Goal: Task Accomplishment & Management: Manage account settings

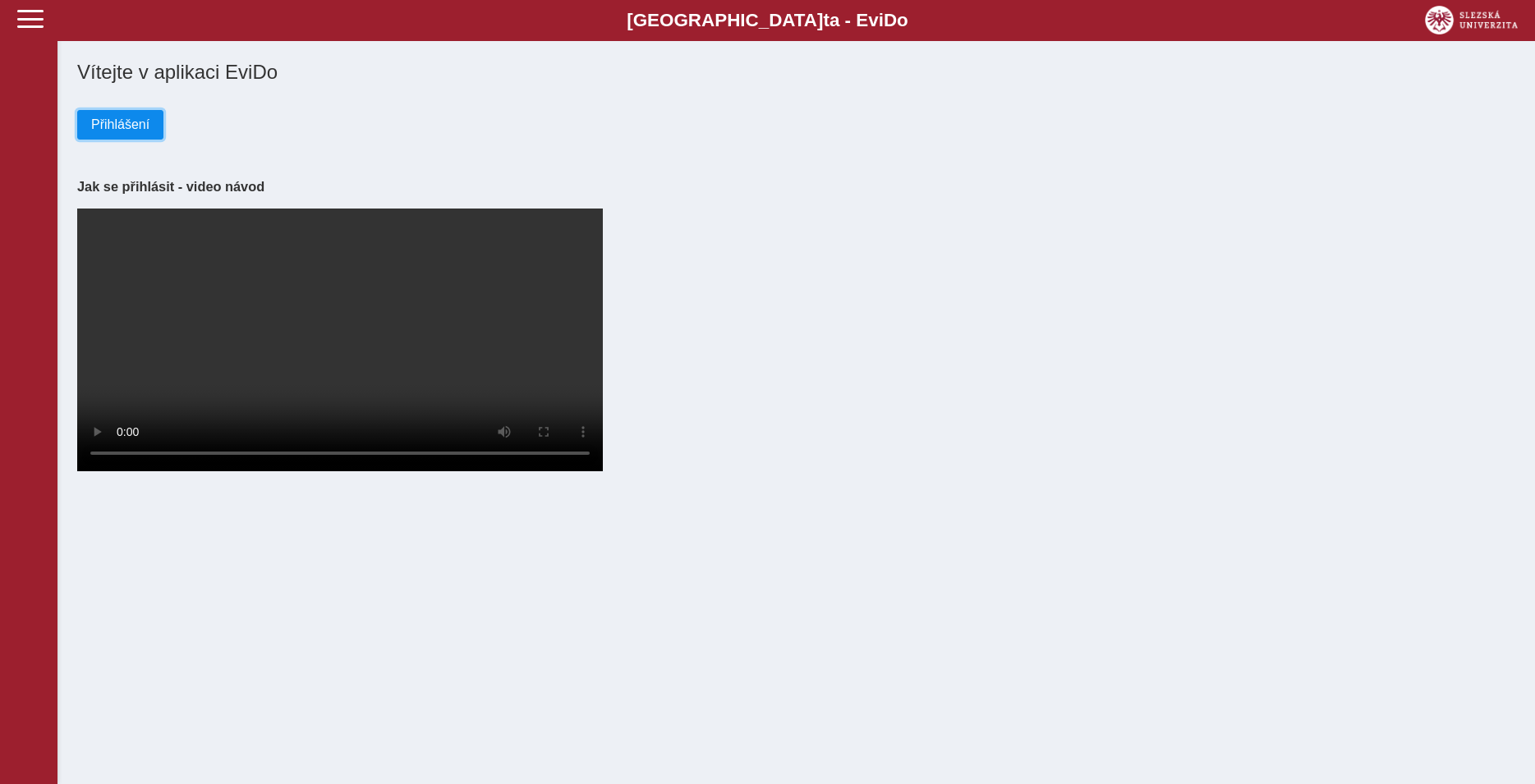
click at [141, 131] on span "Přihlášení" at bounding box center [120, 124] width 59 height 14
click at [114, 126] on span "Přihlášení" at bounding box center [120, 124] width 59 height 14
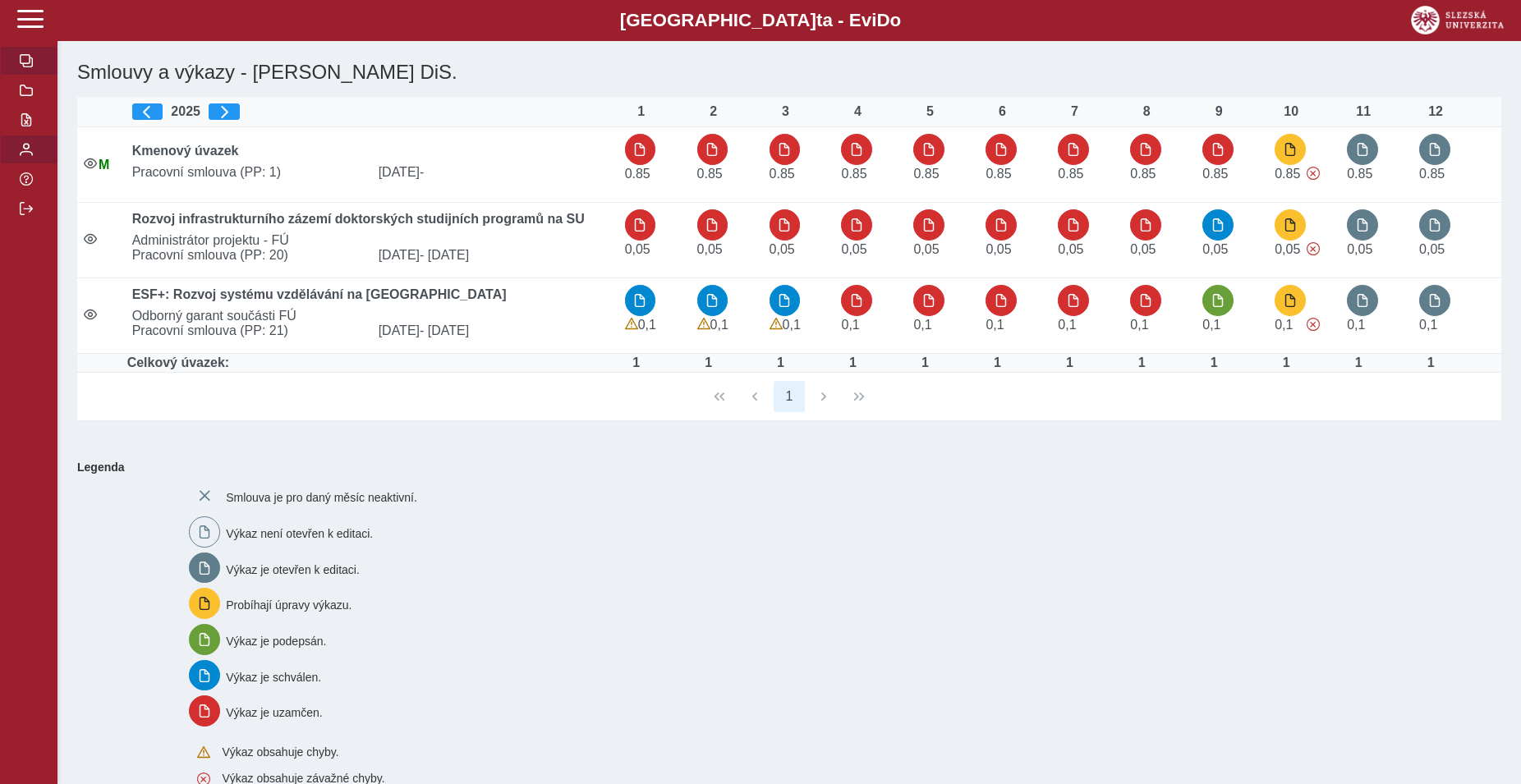
click at [35, 164] on button "button" at bounding box center [29, 149] width 58 height 30
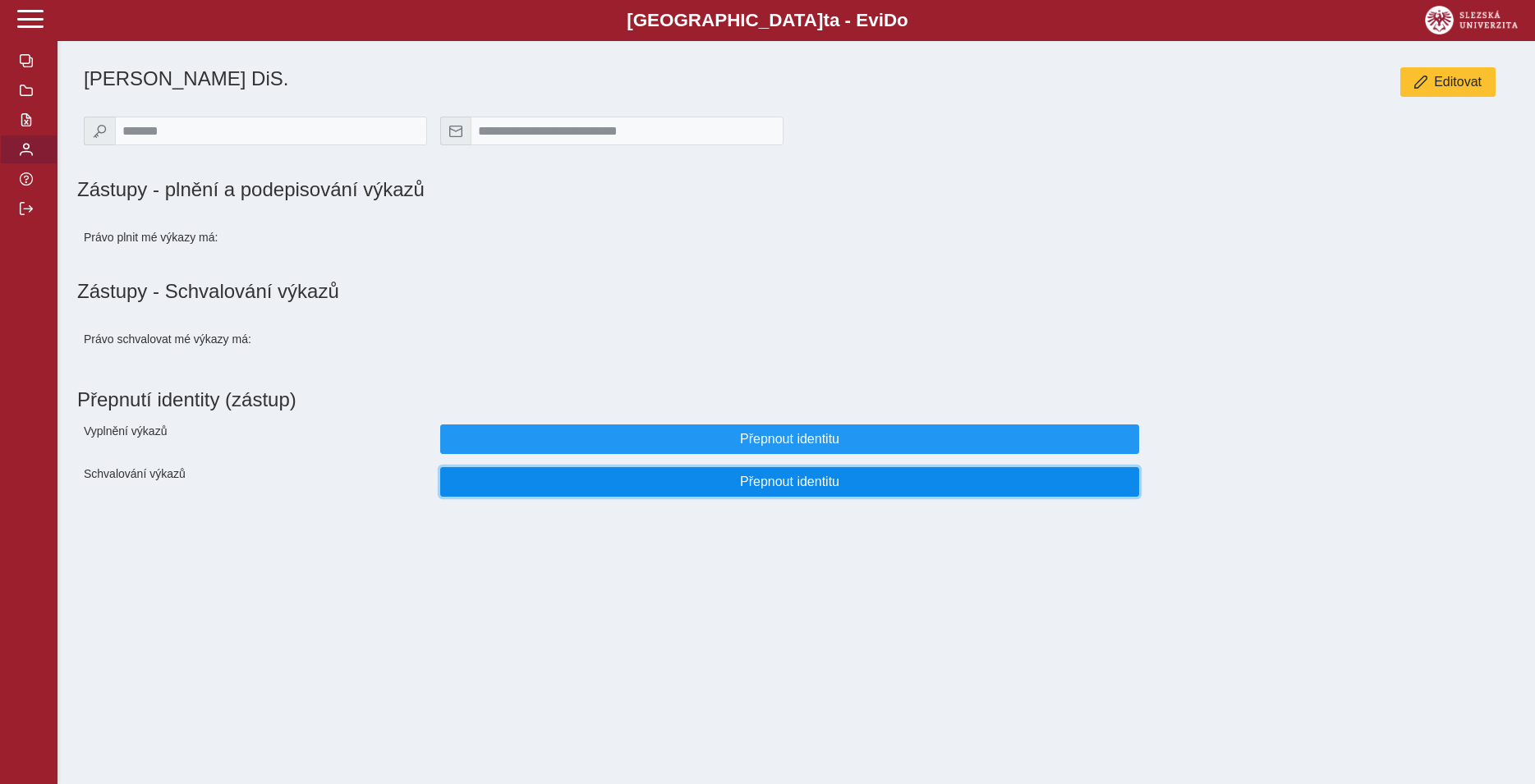
click at [700, 489] on span "Přepnout identitu" at bounding box center [790, 481] width 672 height 14
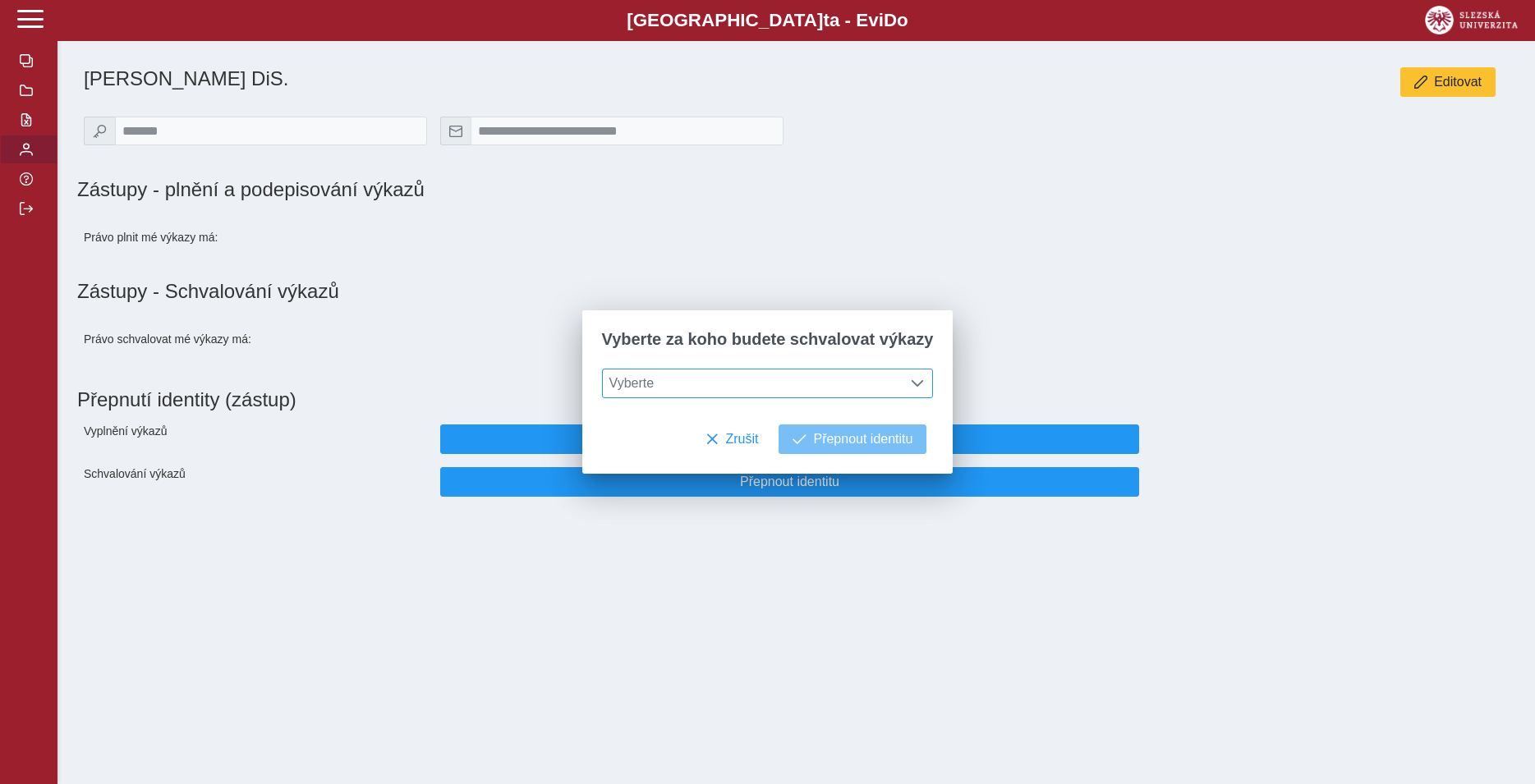
click at [727, 380] on span "Vyberte" at bounding box center [752, 383] width 299 height 28
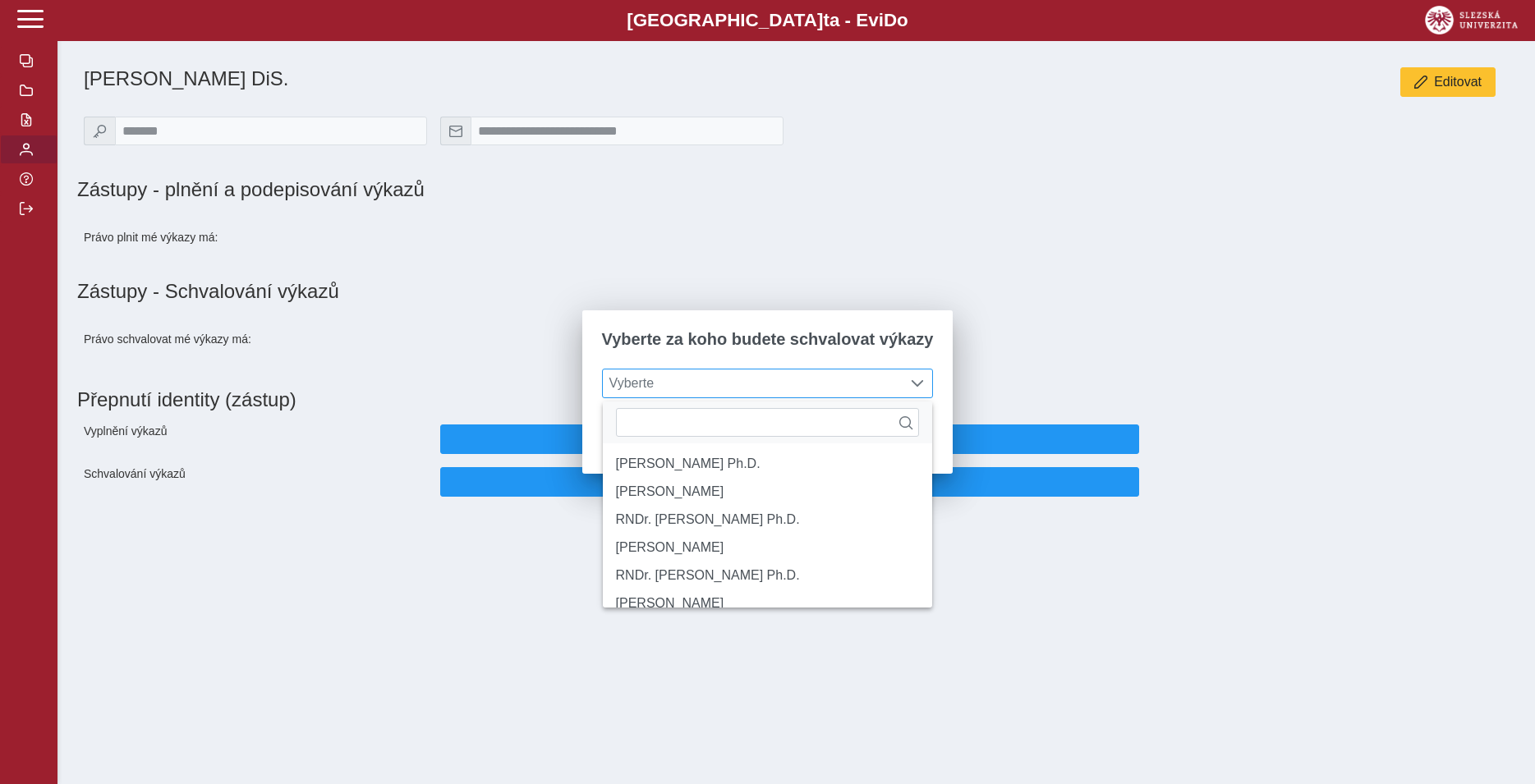
type input "*"
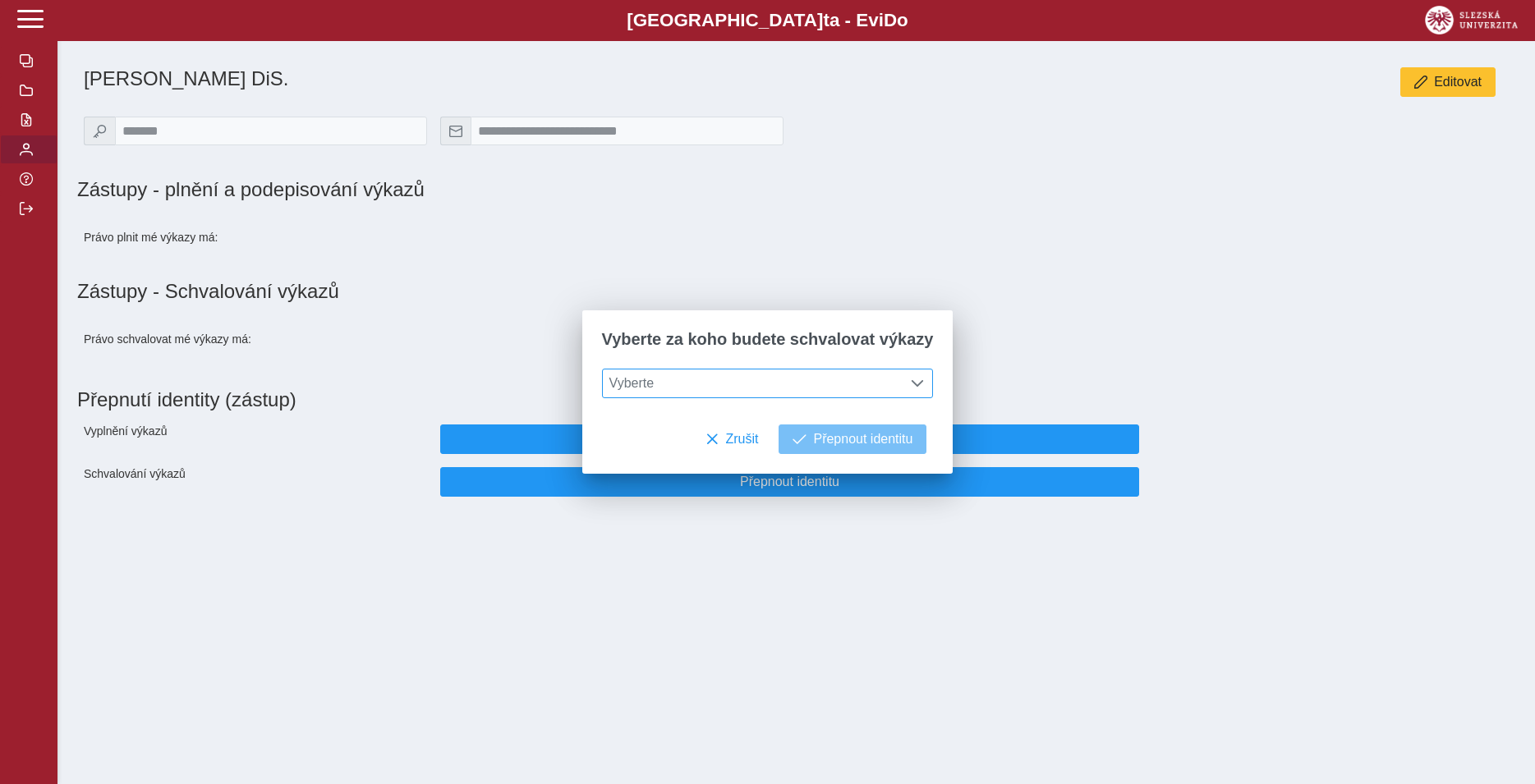
click at [650, 381] on span "Vyberte" at bounding box center [752, 383] width 299 height 28
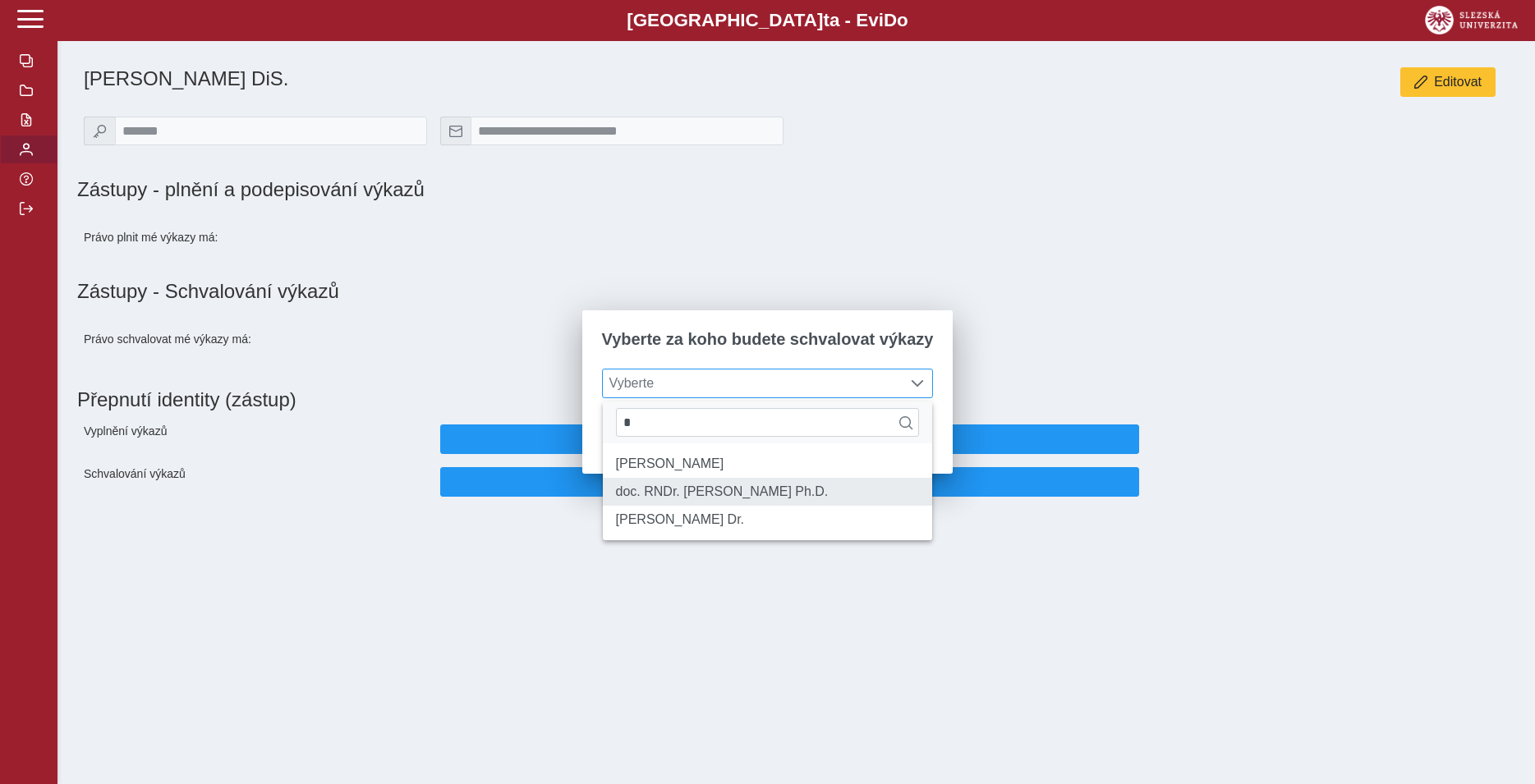
click at [715, 498] on li "doc. RNDr. [PERSON_NAME] Ph.D." at bounding box center [768, 492] width 330 height 28
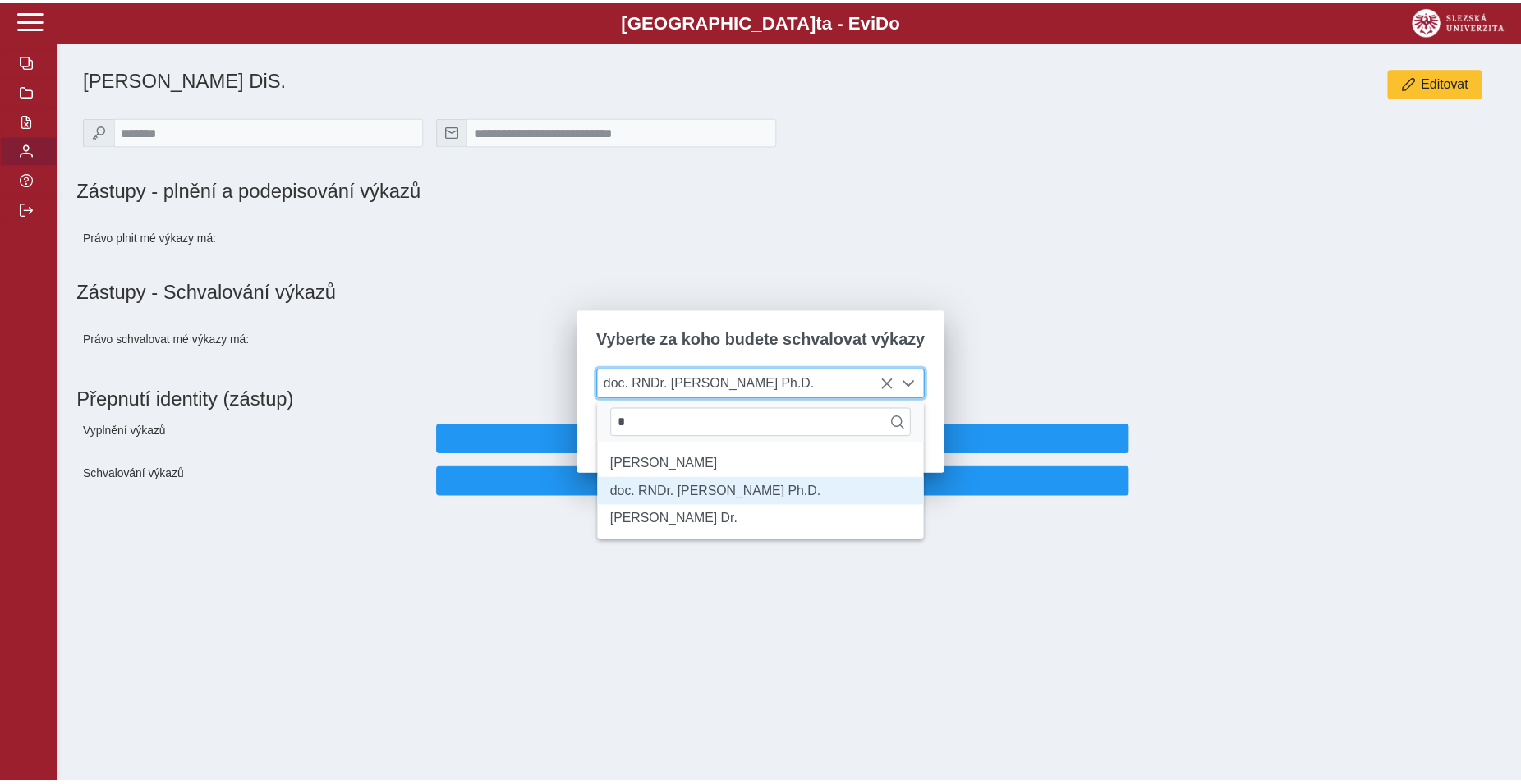
scroll to position [10, 67]
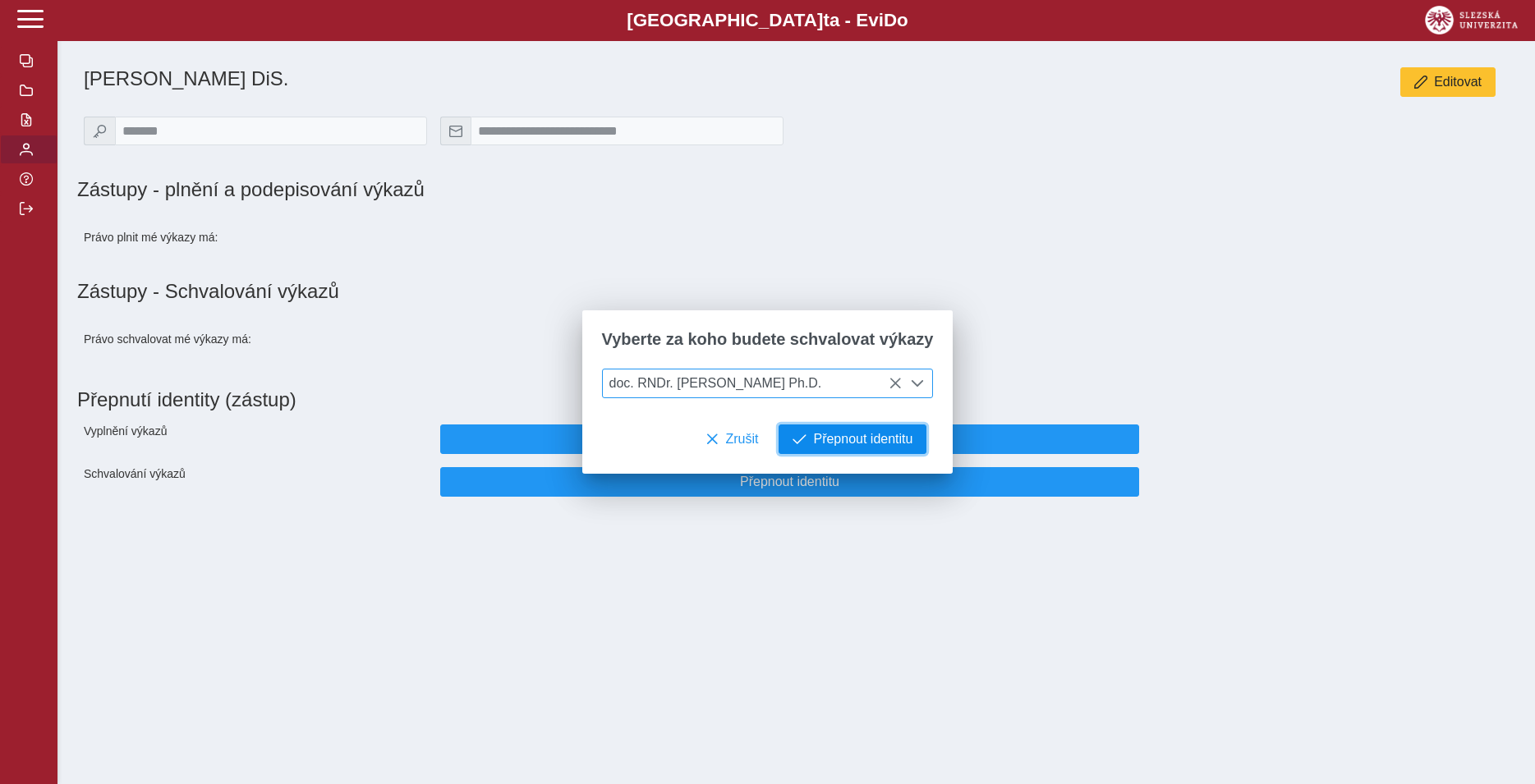
click at [813, 444] on span "Přepnout identitu" at bounding box center [862, 438] width 99 height 14
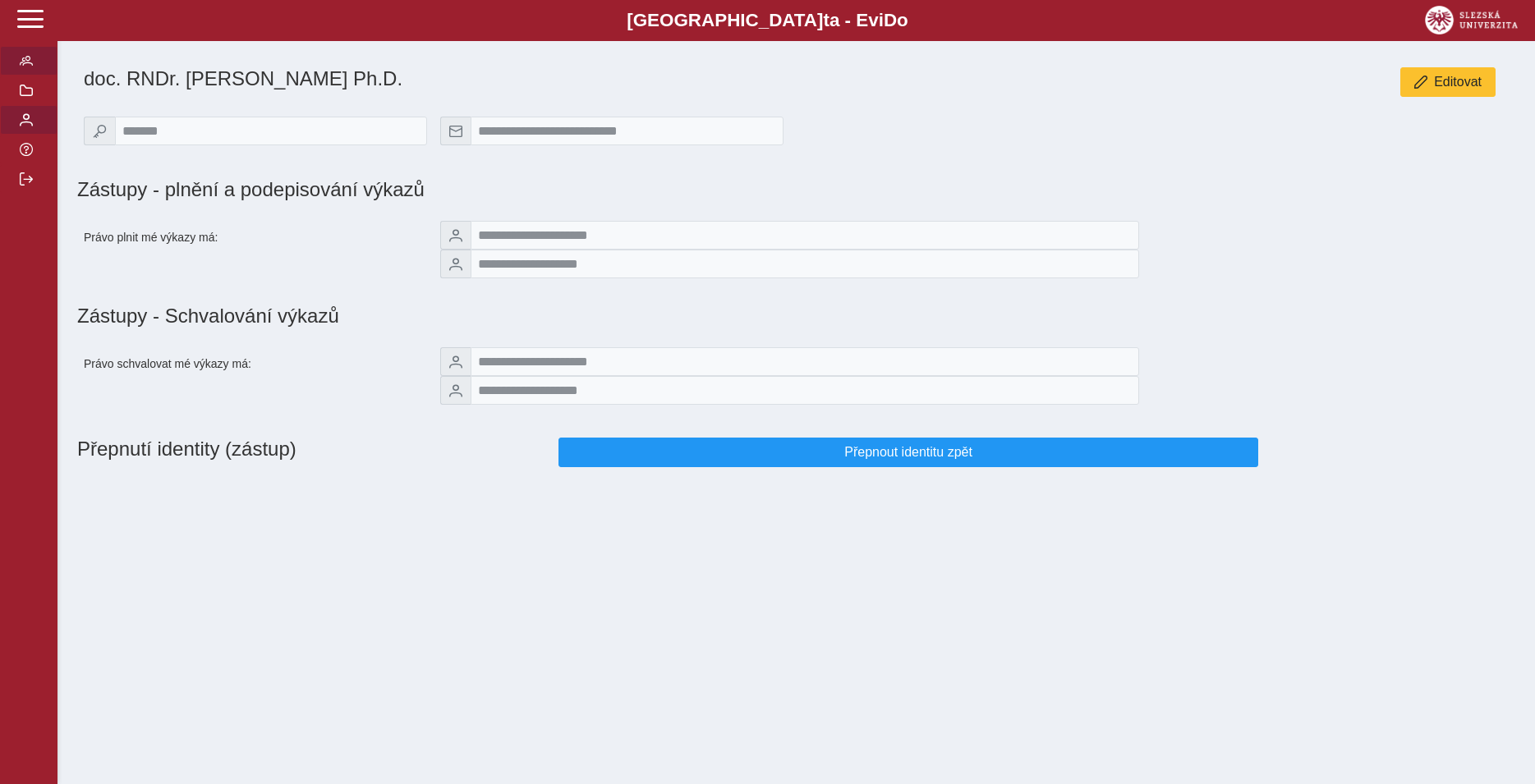
click at [36, 75] on button "button" at bounding box center [29, 60] width 58 height 30
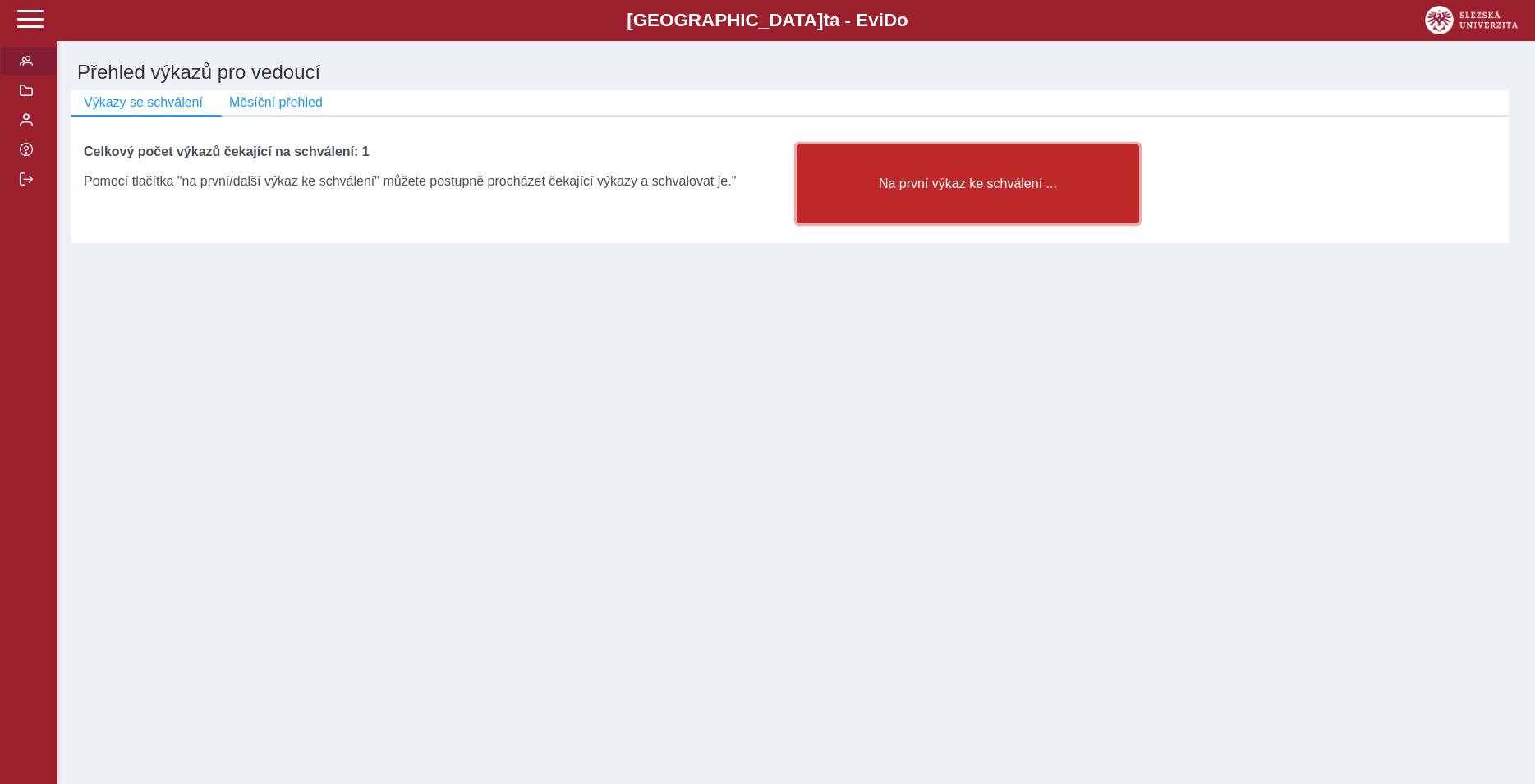
click at [898, 192] on span "Na první výkaz ke schválení ..." at bounding box center [968, 183] width 315 height 14
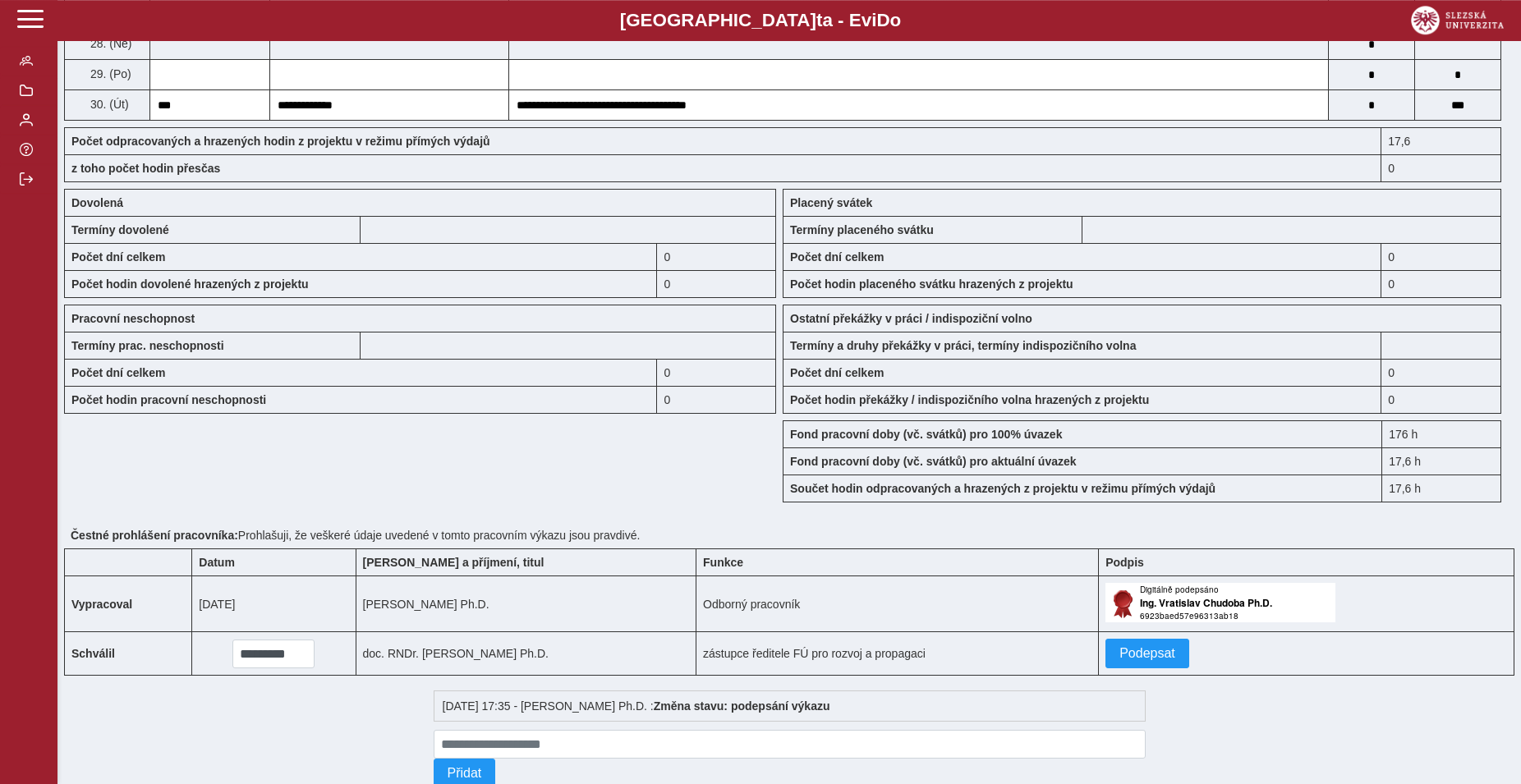
scroll to position [1172, 0]
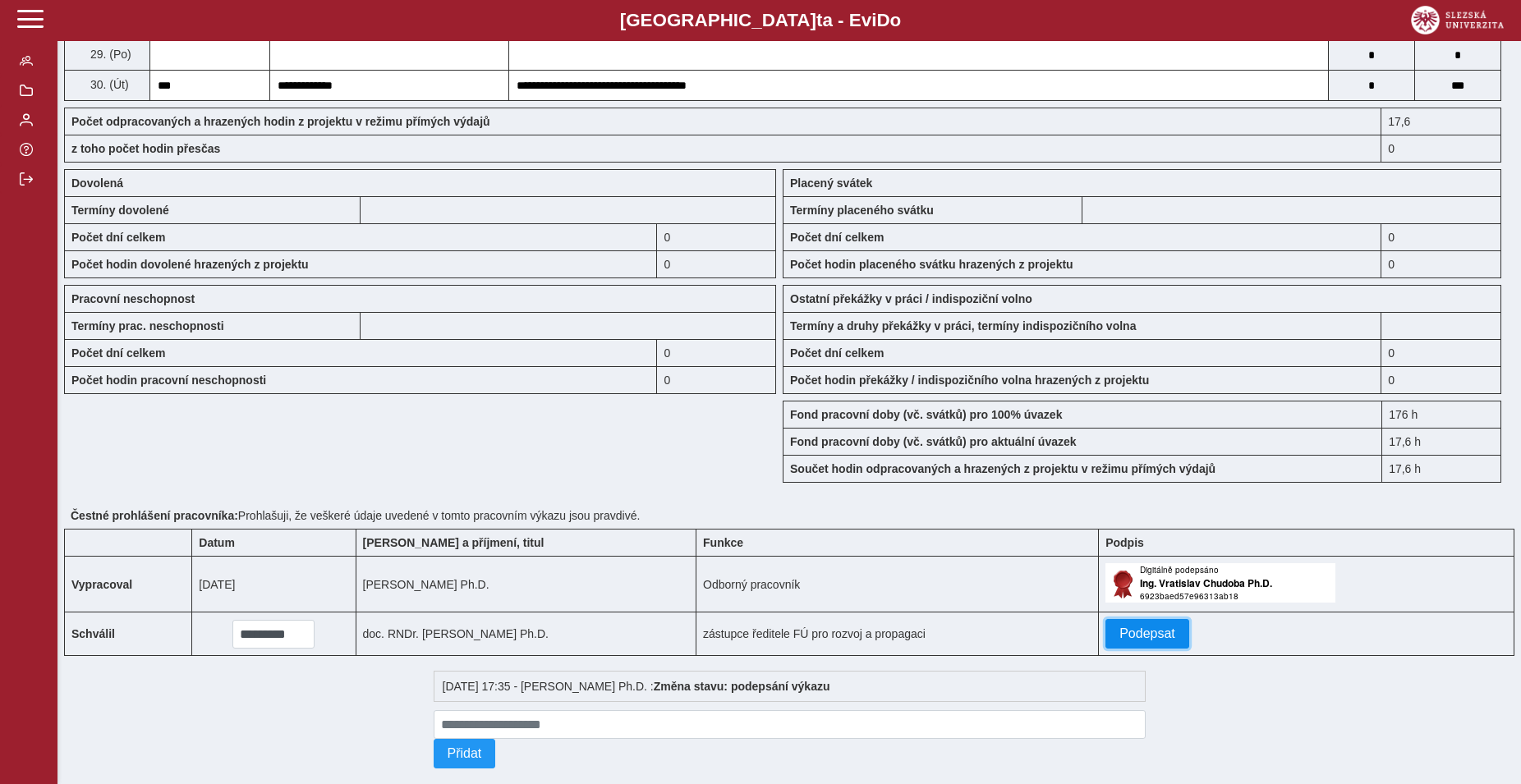
click at [1147, 641] on span "Podepsat" at bounding box center [1147, 633] width 56 height 14
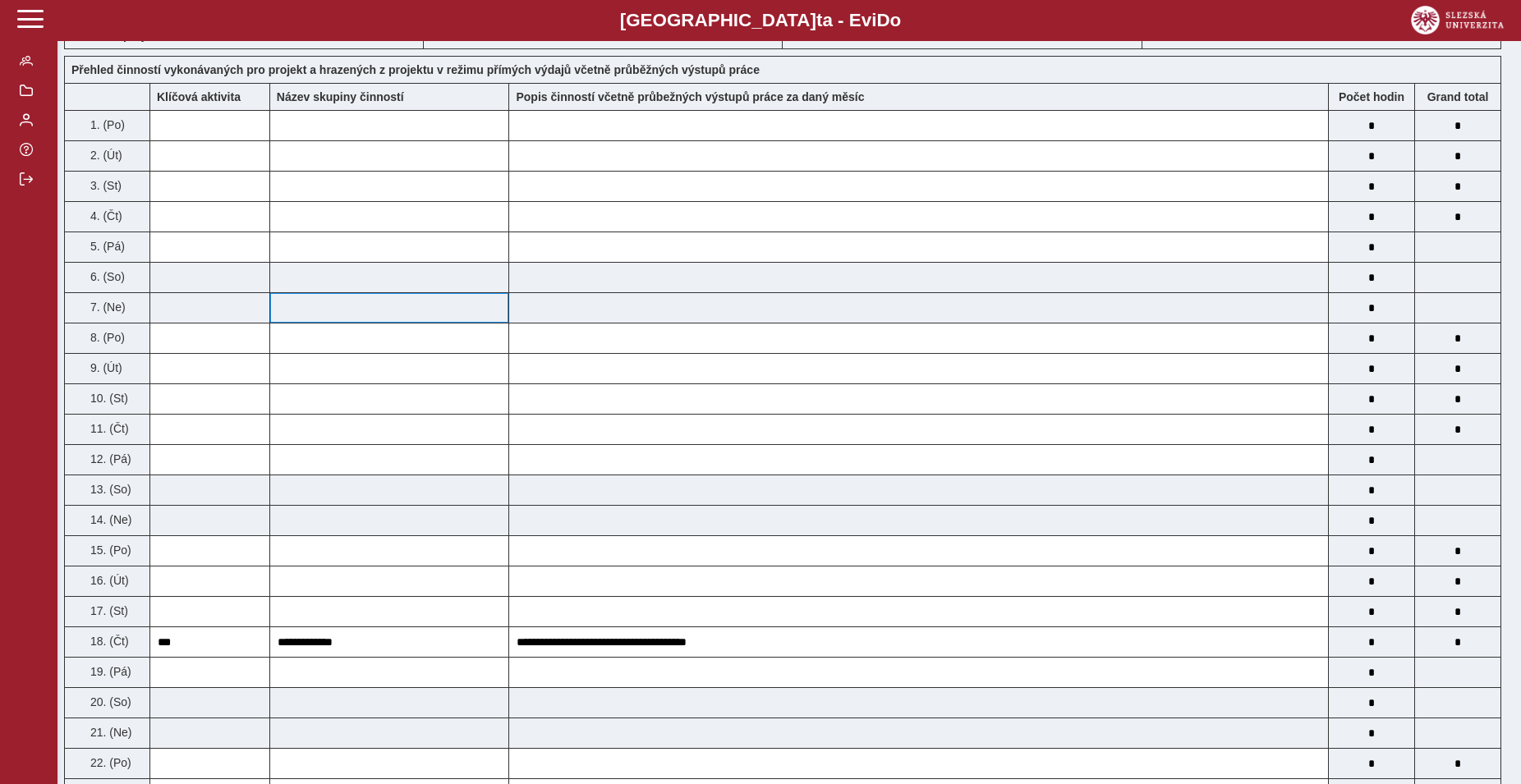
scroll to position [0, 0]
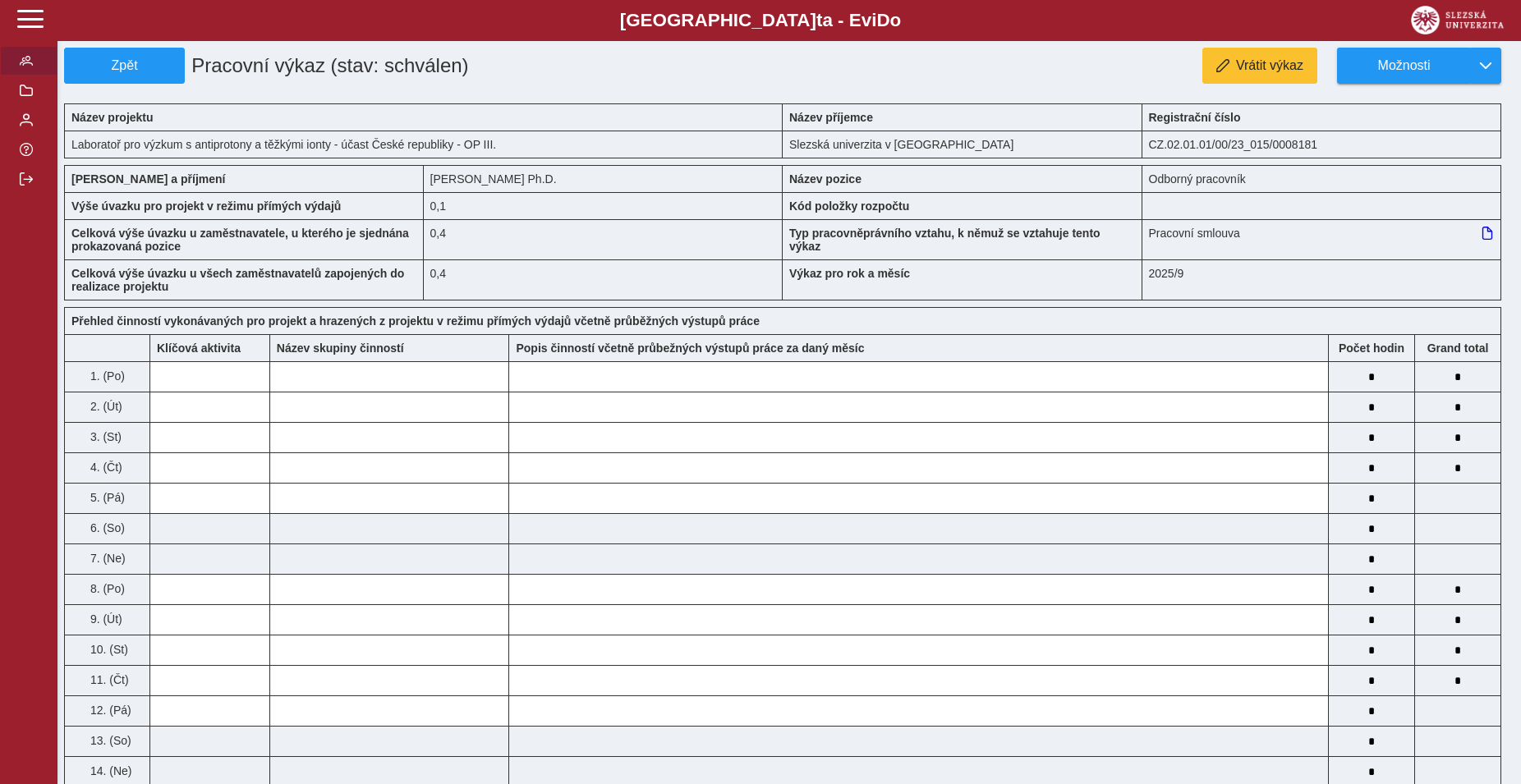
click at [27, 67] on span "button" at bounding box center [25, 60] width 13 height 13
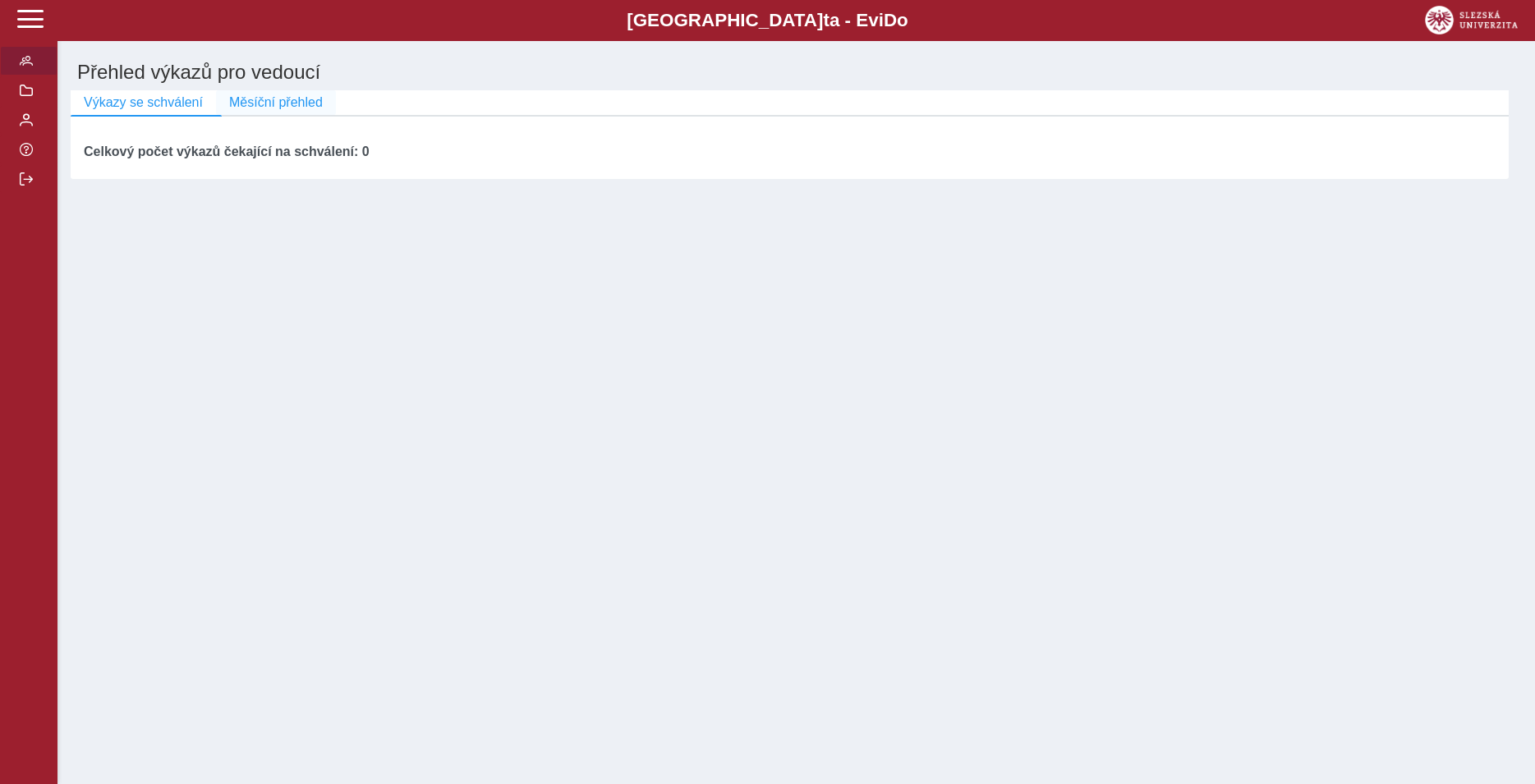
click at [251, 107] on span "Měsíční přehled" at bounding box center [276, 102] width 93 height 14
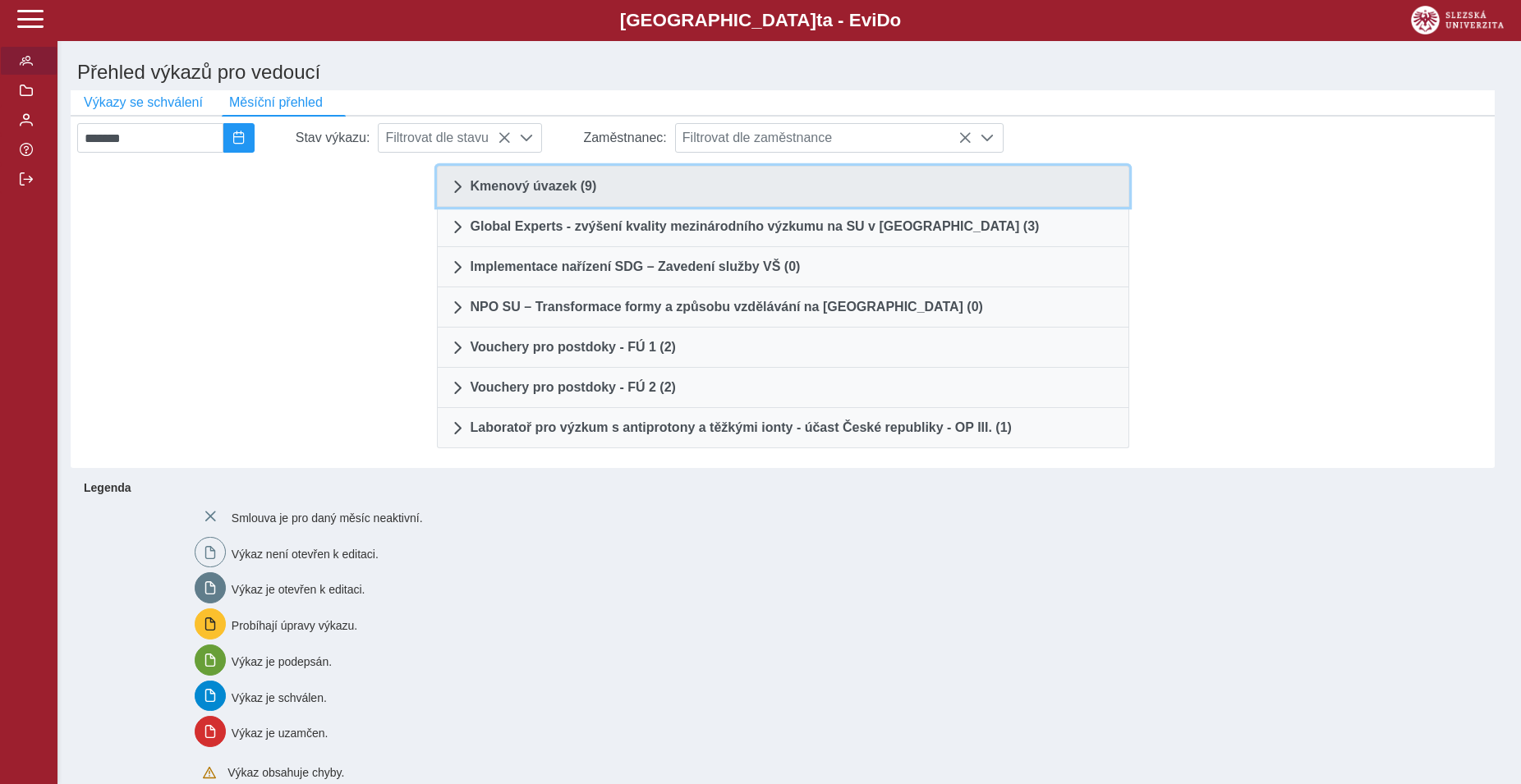
click at [511, 201] on link "Kmenový úvazek (9)" at bounding box center [783, 186] width 692 height 41
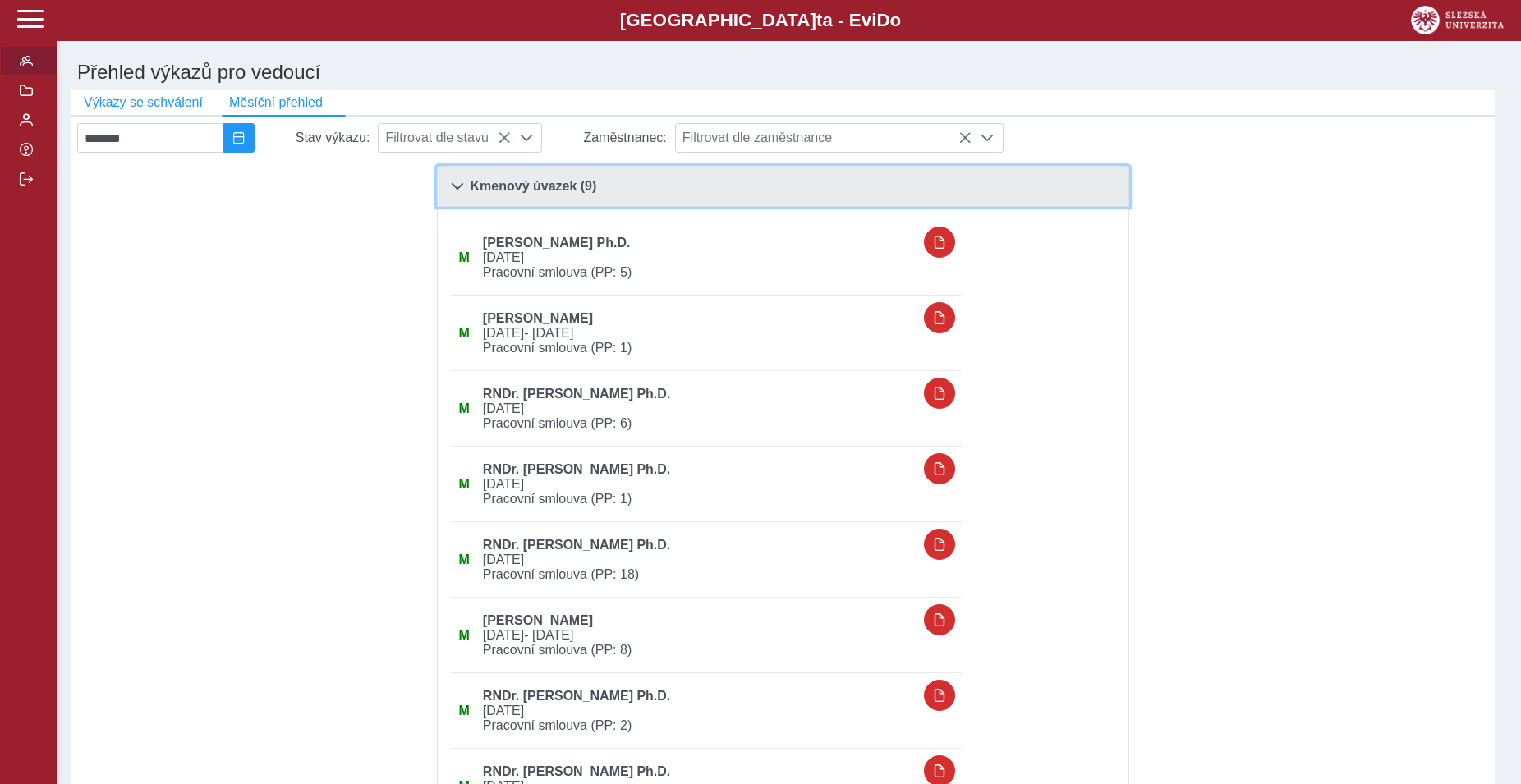
click at [462, 189] on span at bounding box center [457, 186] width 13 height 13
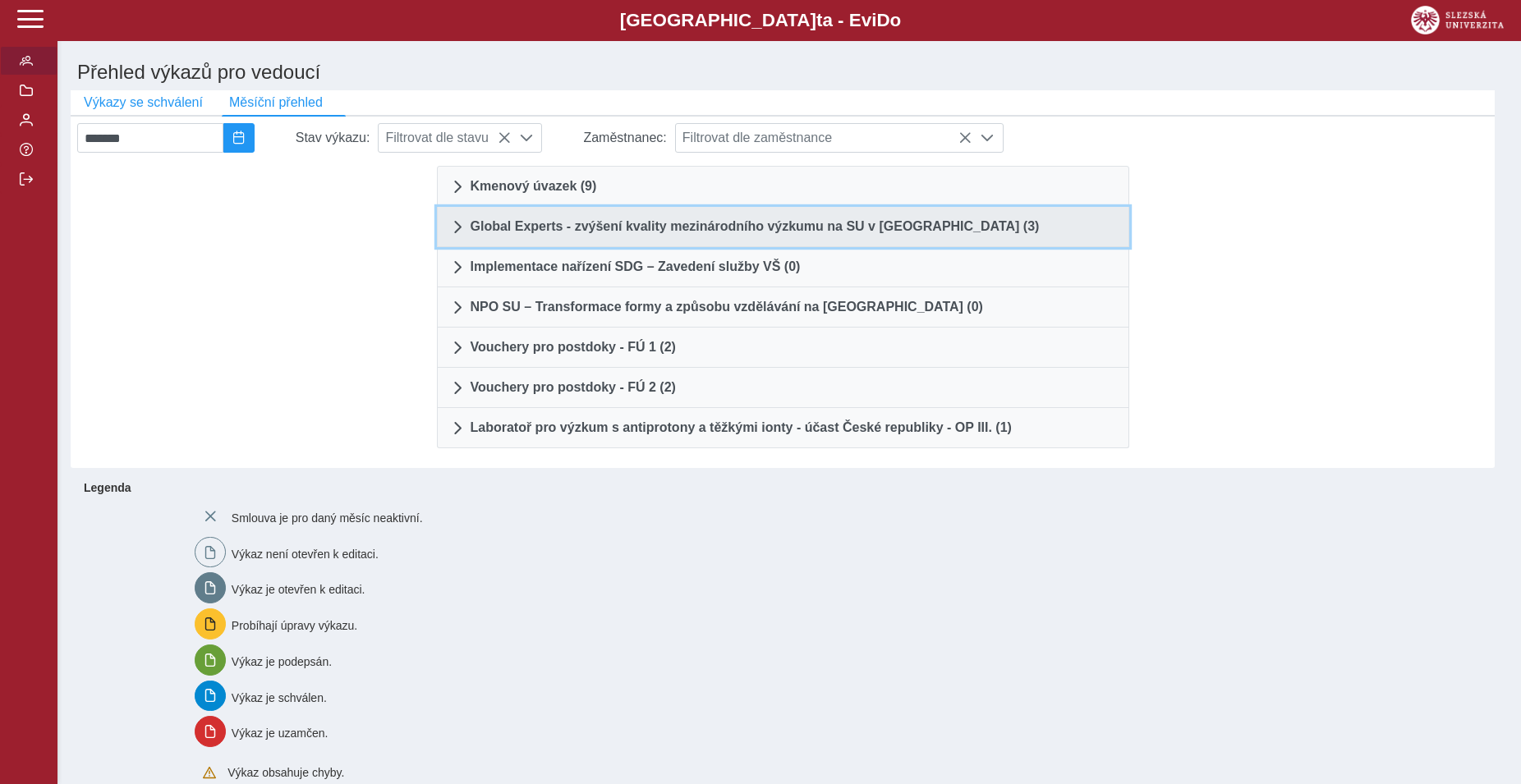
click at [522, 232] on span "Global Experts - zvýšení kvality mezinárodního výzkumu na SU v [GEOGRAPHIC_DATA…" at bounding box center [755, 226] width 569 height 13
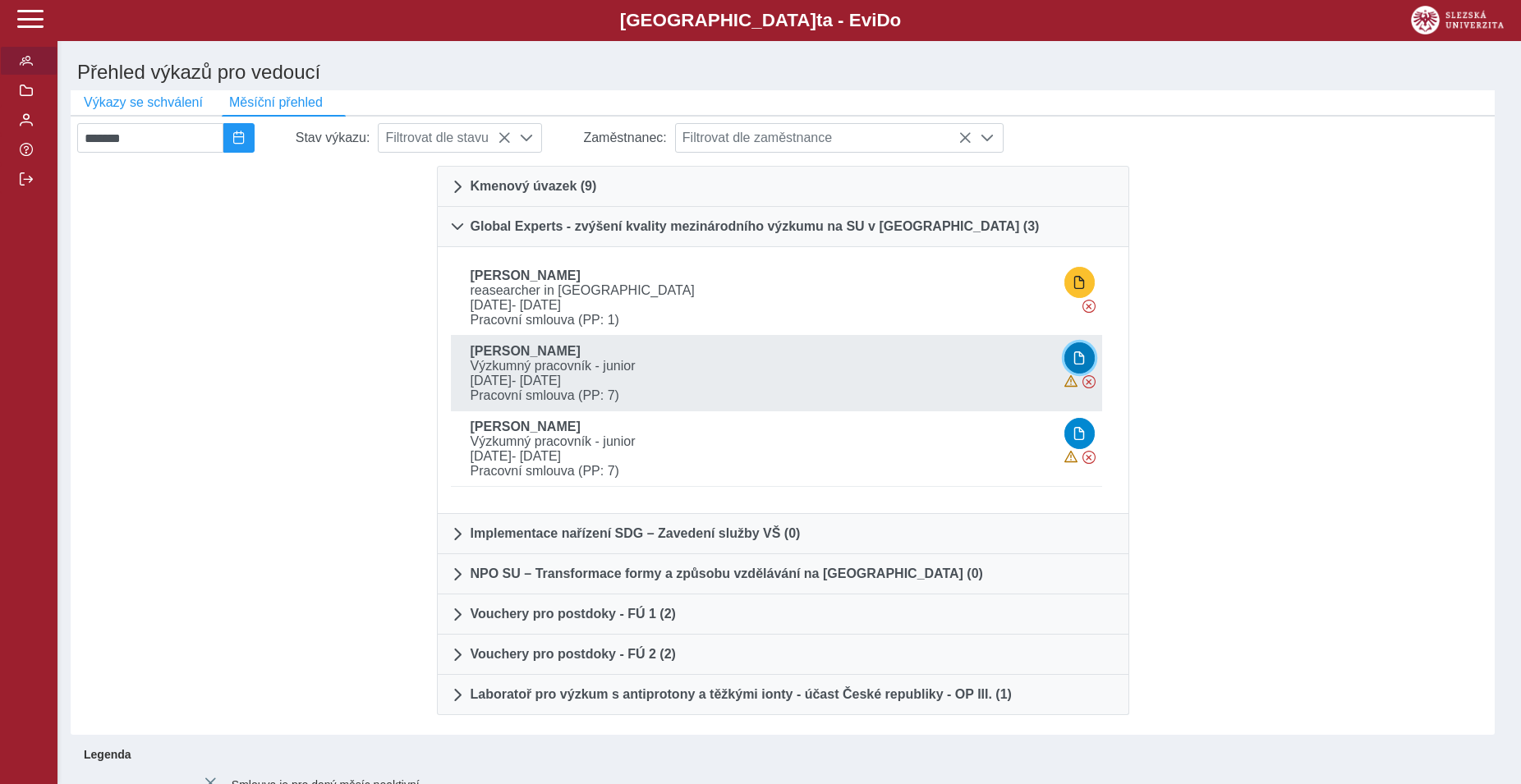
click at [1084, 364] on span "button" at bounding box center [1078, 358] width 13 height 13
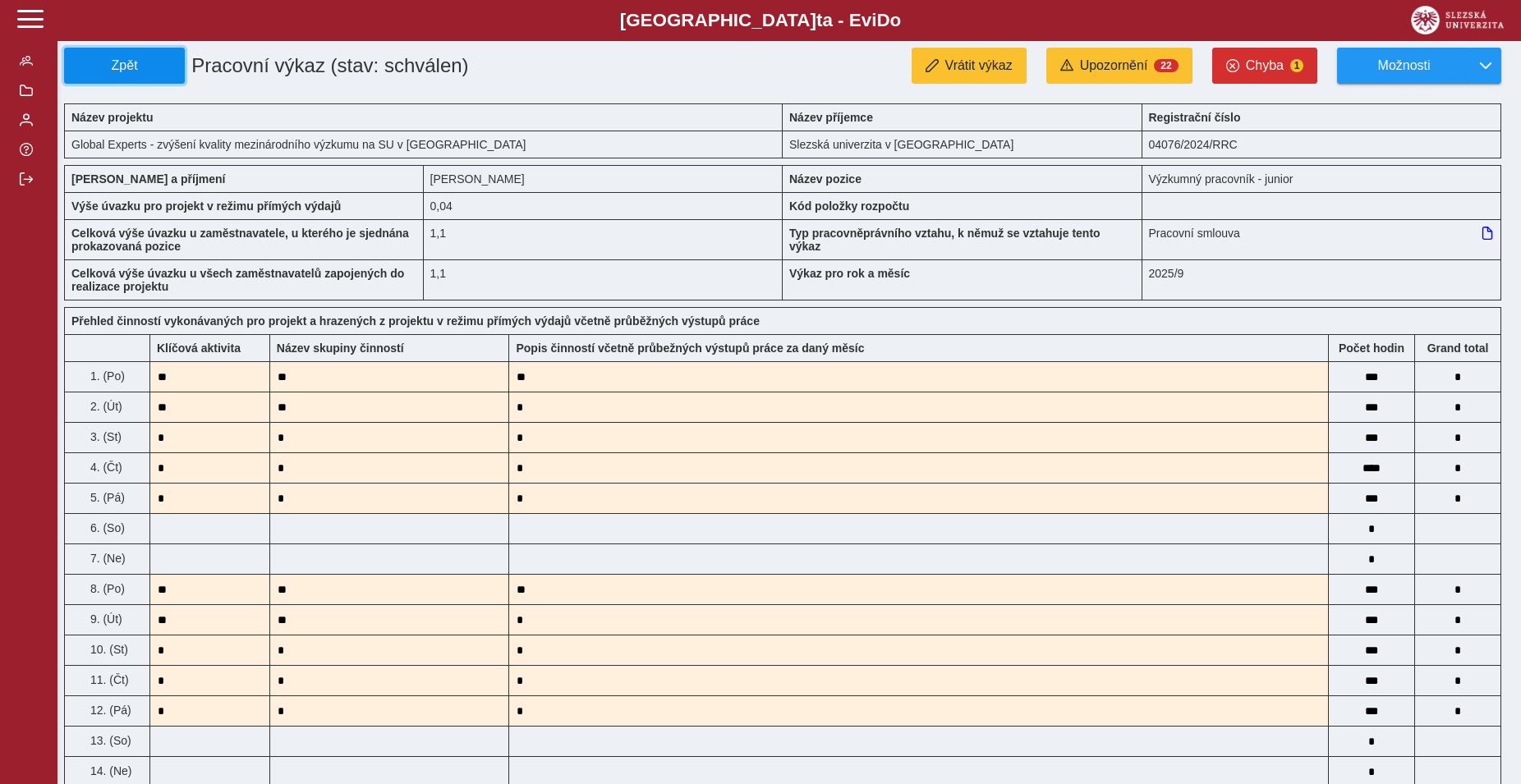
click at [93, 69] on span "Zpět" at bounding box center [124, 65] width 106 height 14
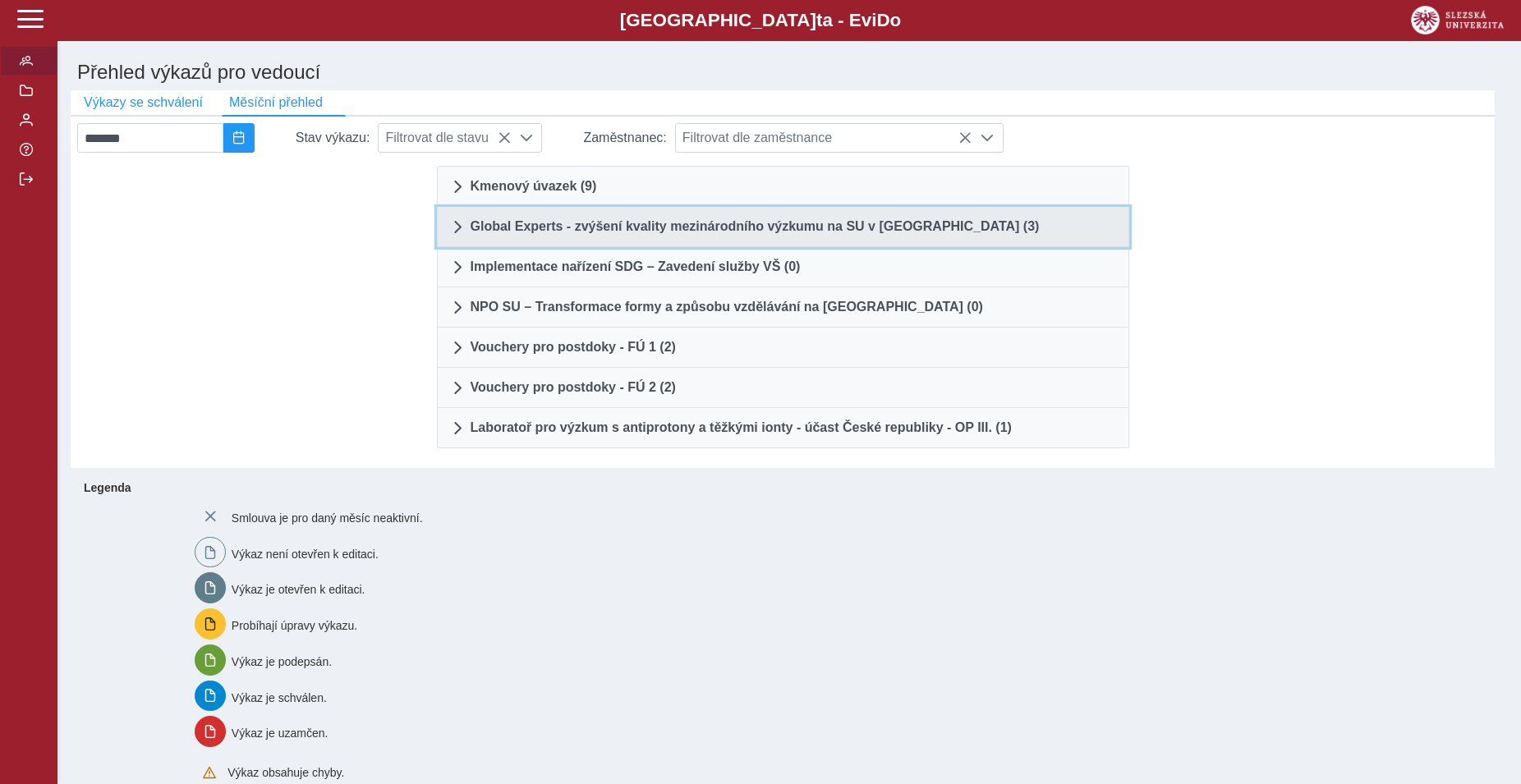
click at [460, 233] on span at bounding box center [457, 226] width 13 height 13
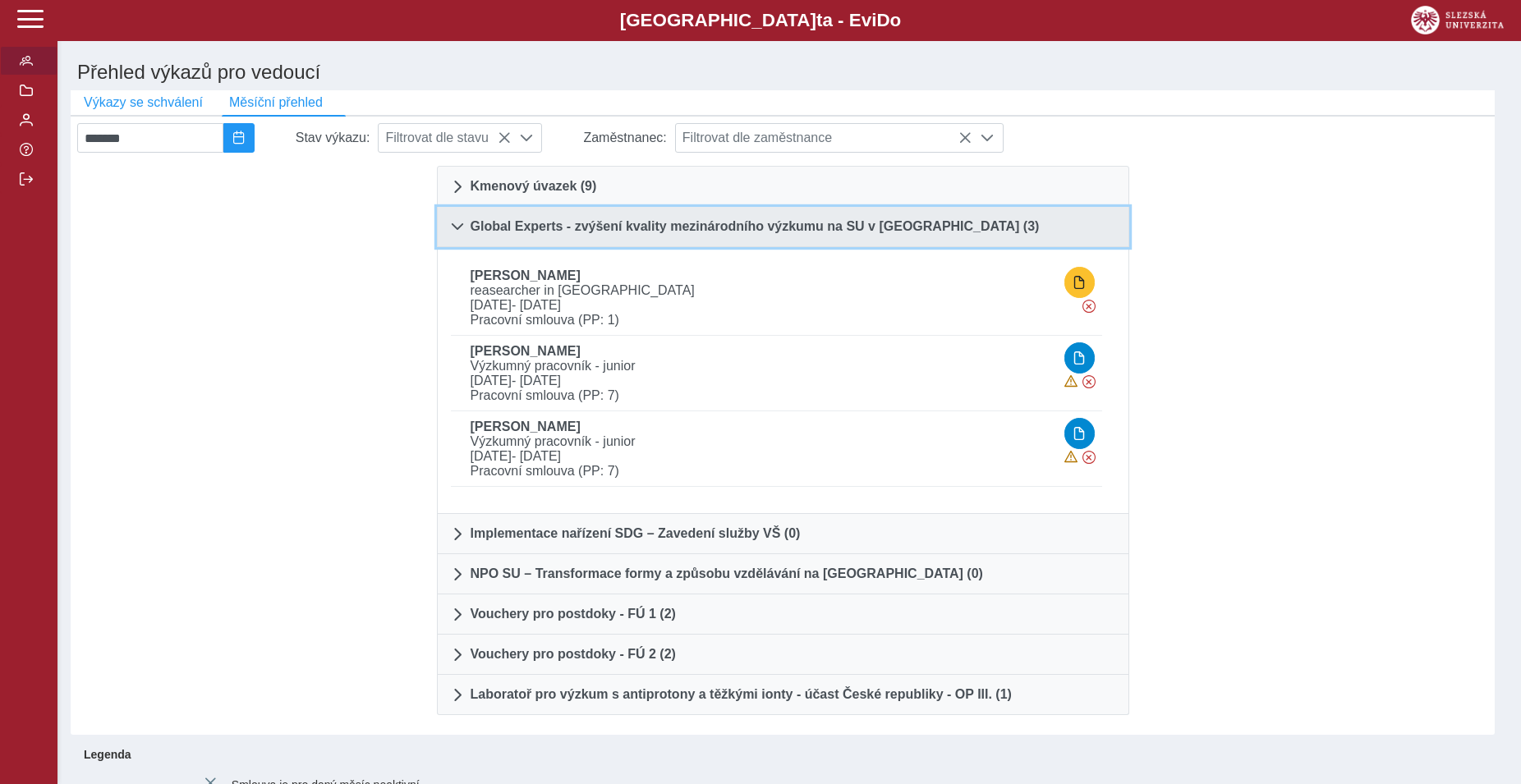
click at [460, 233] on span at bounding box center [457, 226] width 13 height 13
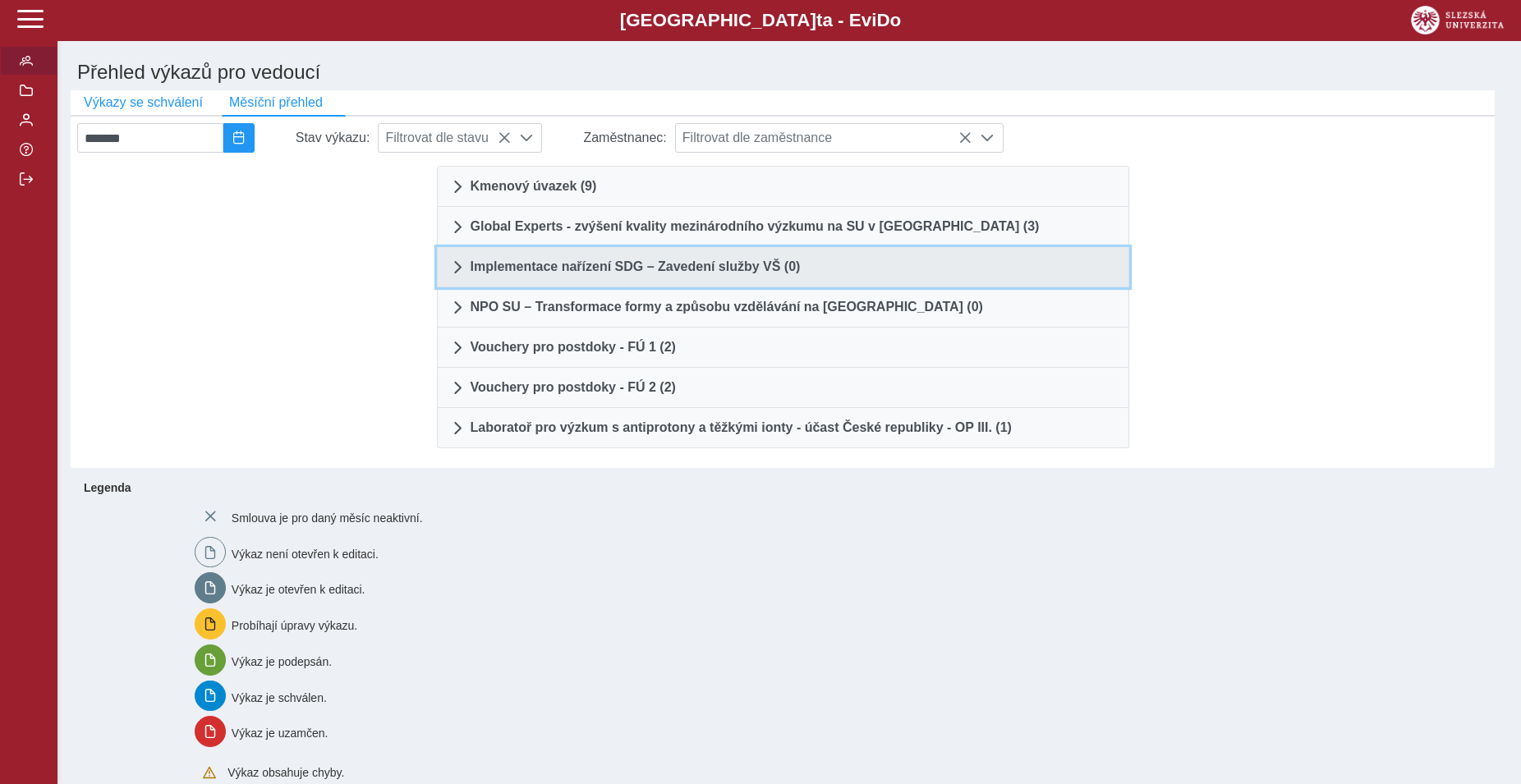
click at [459, 270] on span at bounding box center [457, 266] width 13 height 13
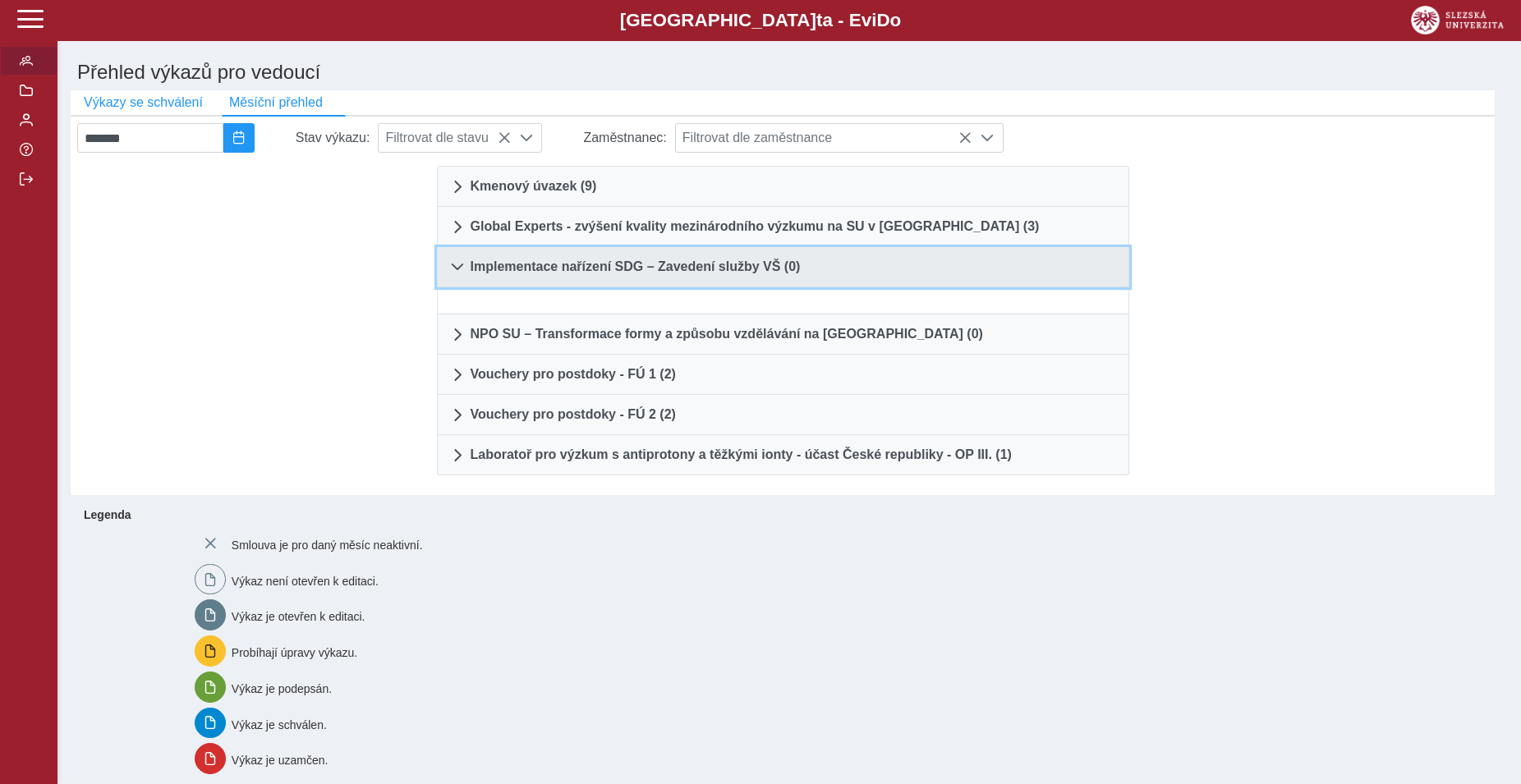
click at [459, 270] on span at bounding box center [457, 266] width 13 height 13
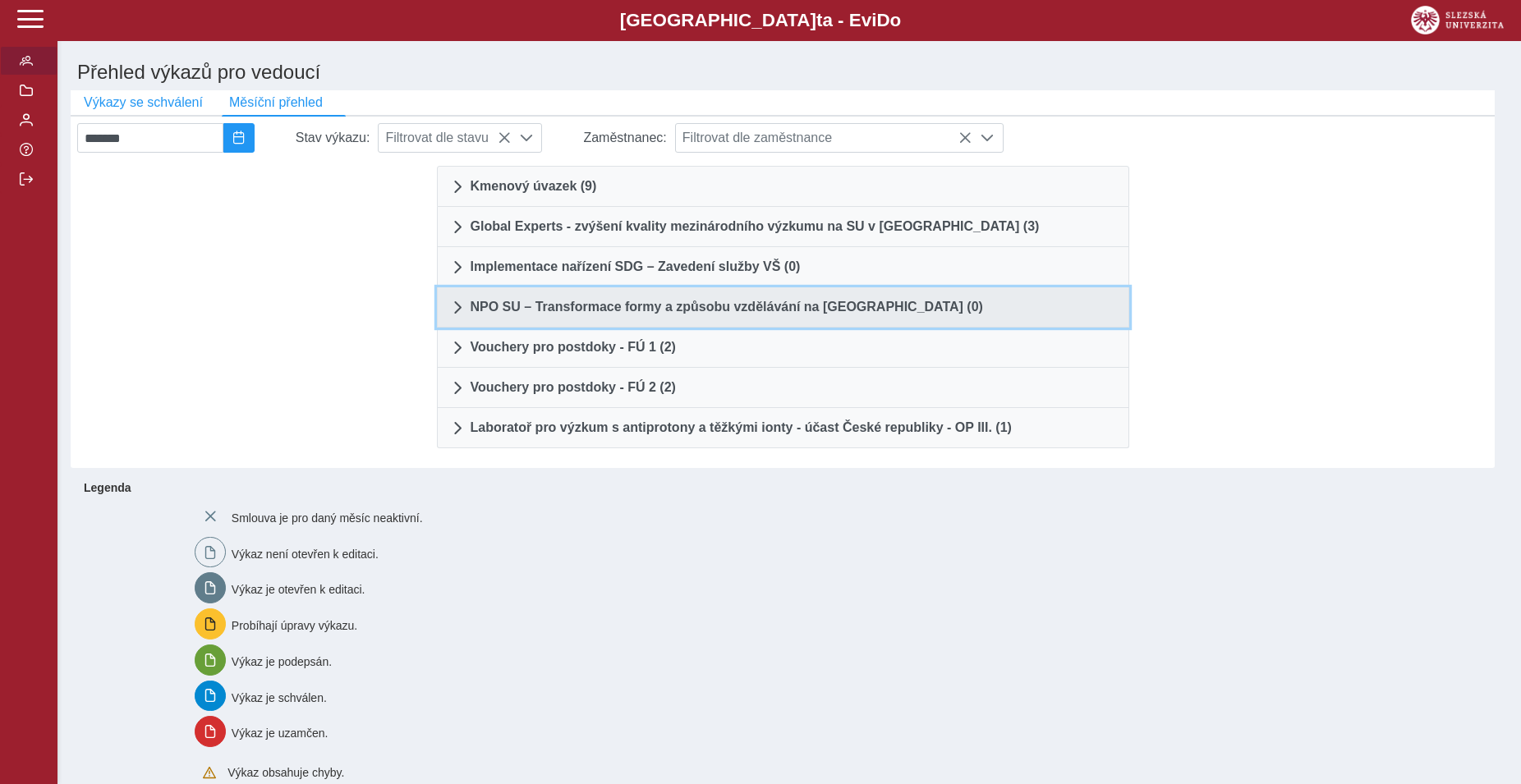
click at [458, 313] on span at bounding box center [457, 306] width 13 height 13
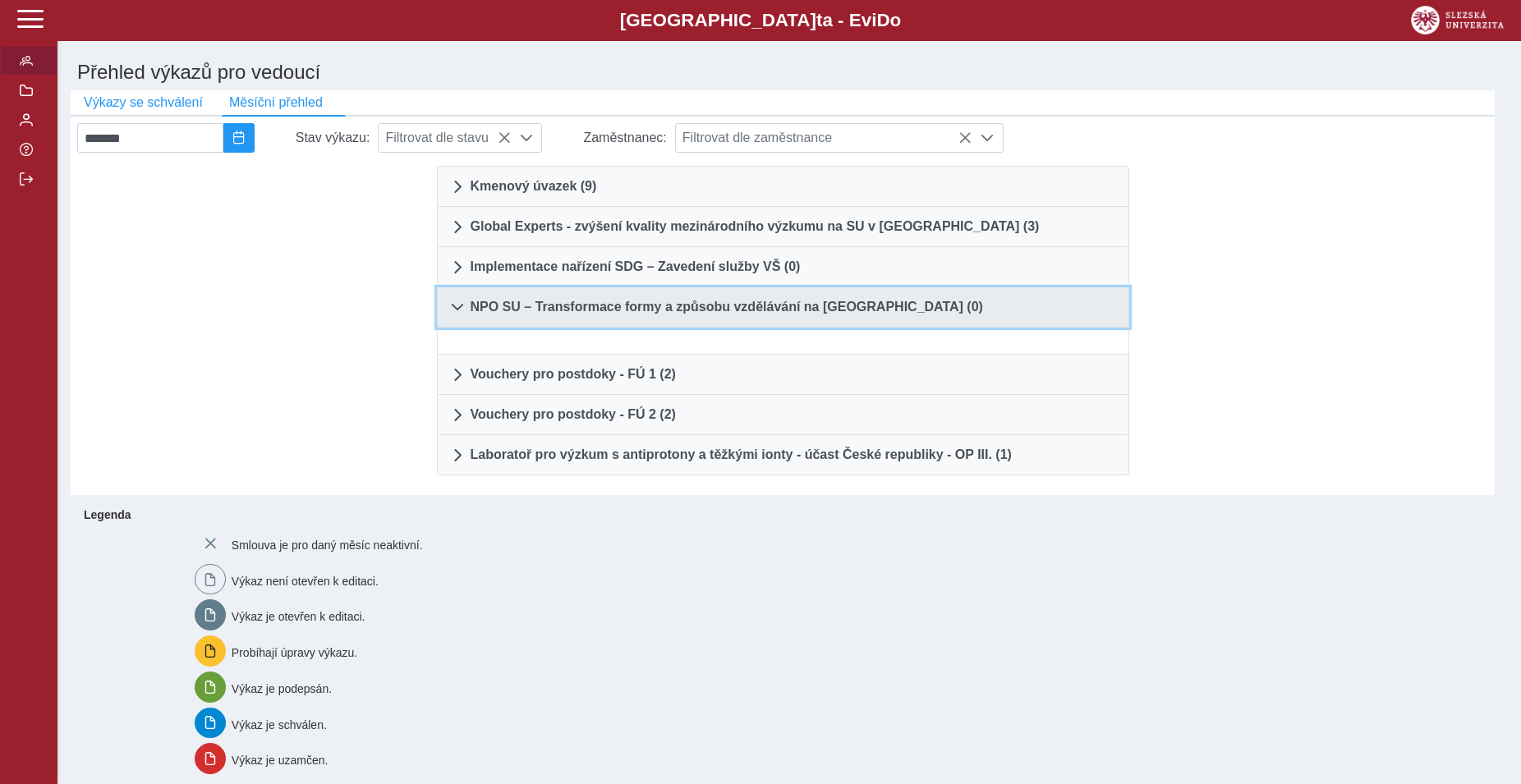
click at [458, 313] on span at bounding box center [457, 306] width 13 height 13
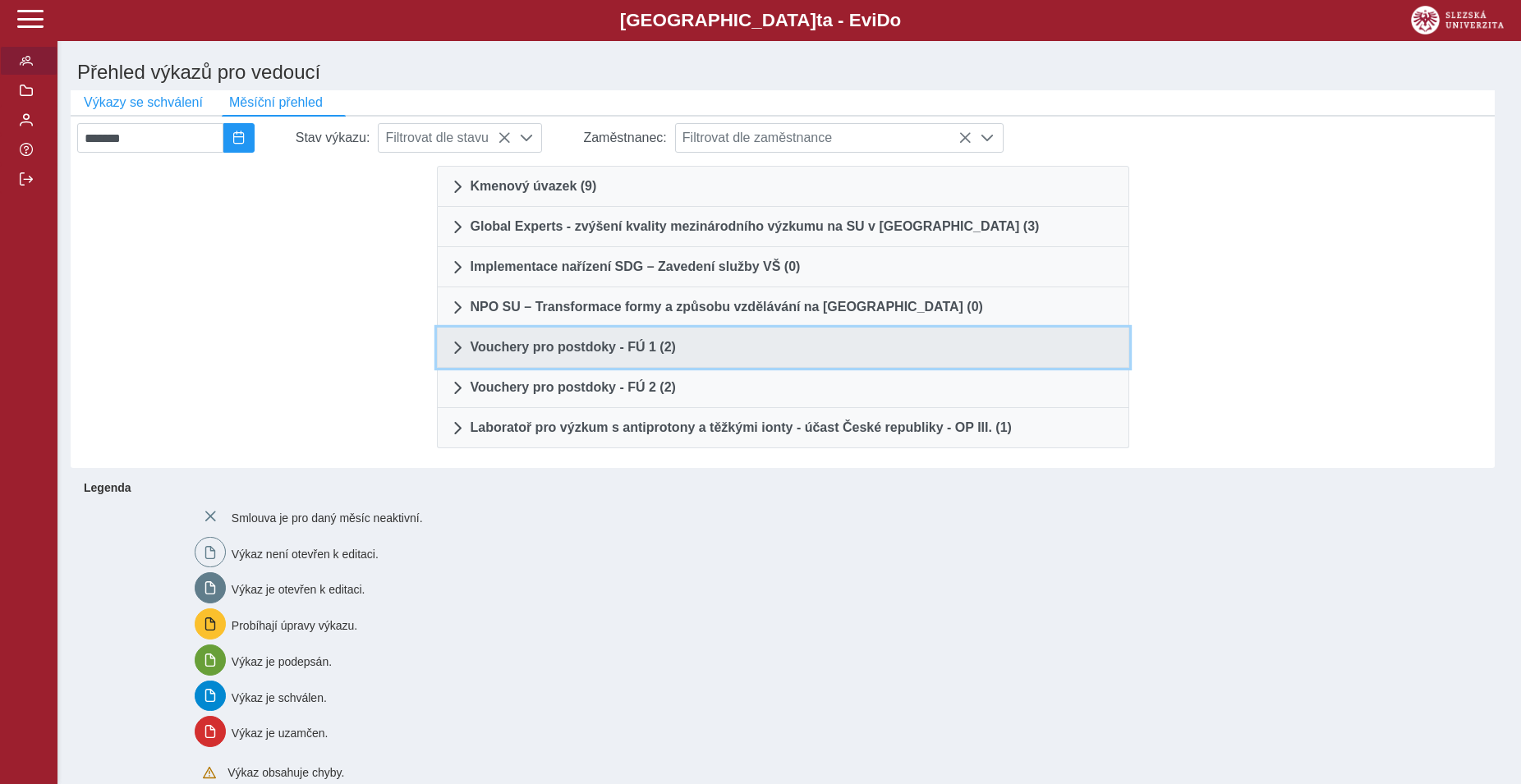
click at [455, 352] on span at bounding box center [457, 347] width 13 height 13
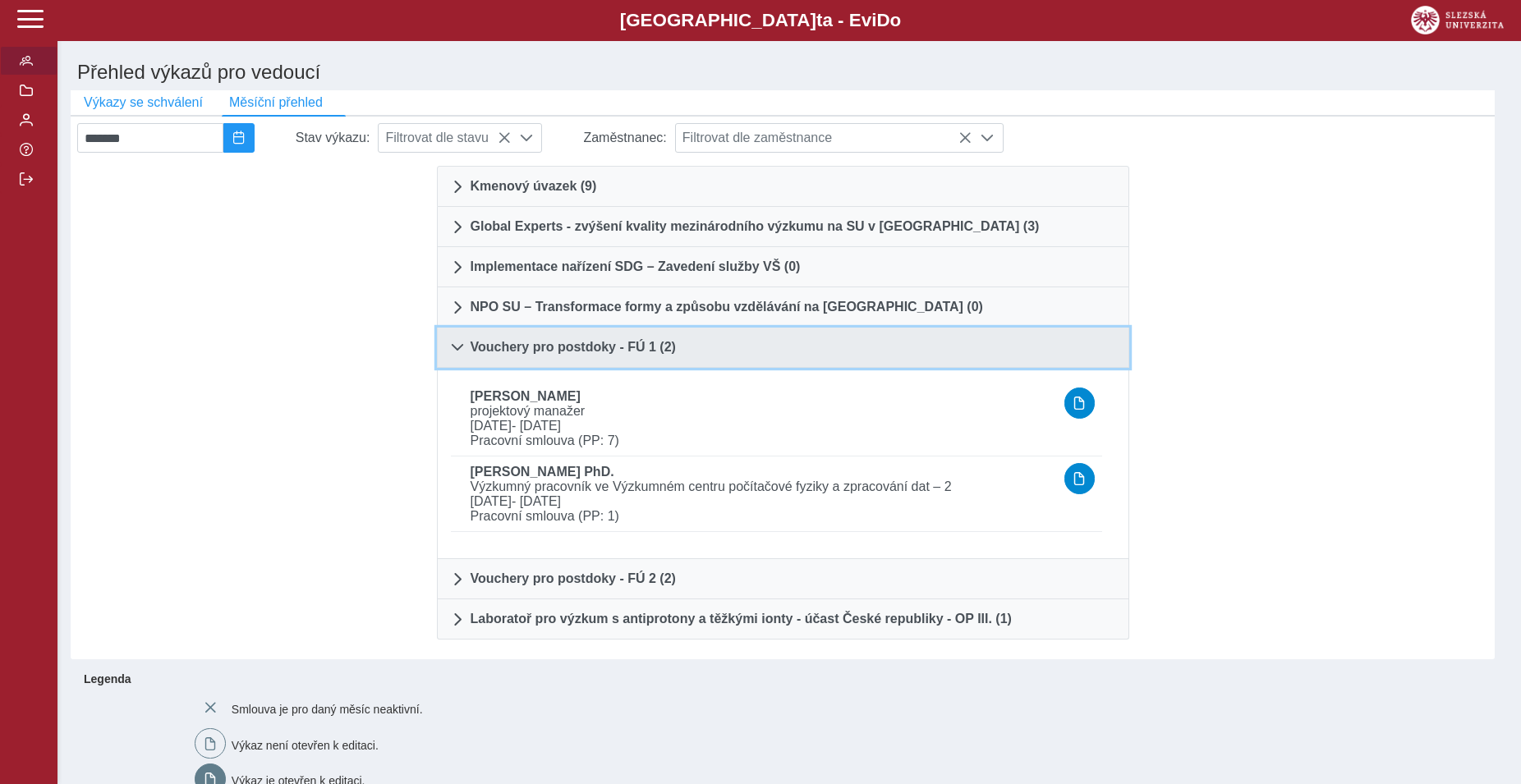
click at [458, 352] on span at bounding box center [457, 347] width 13 height 13
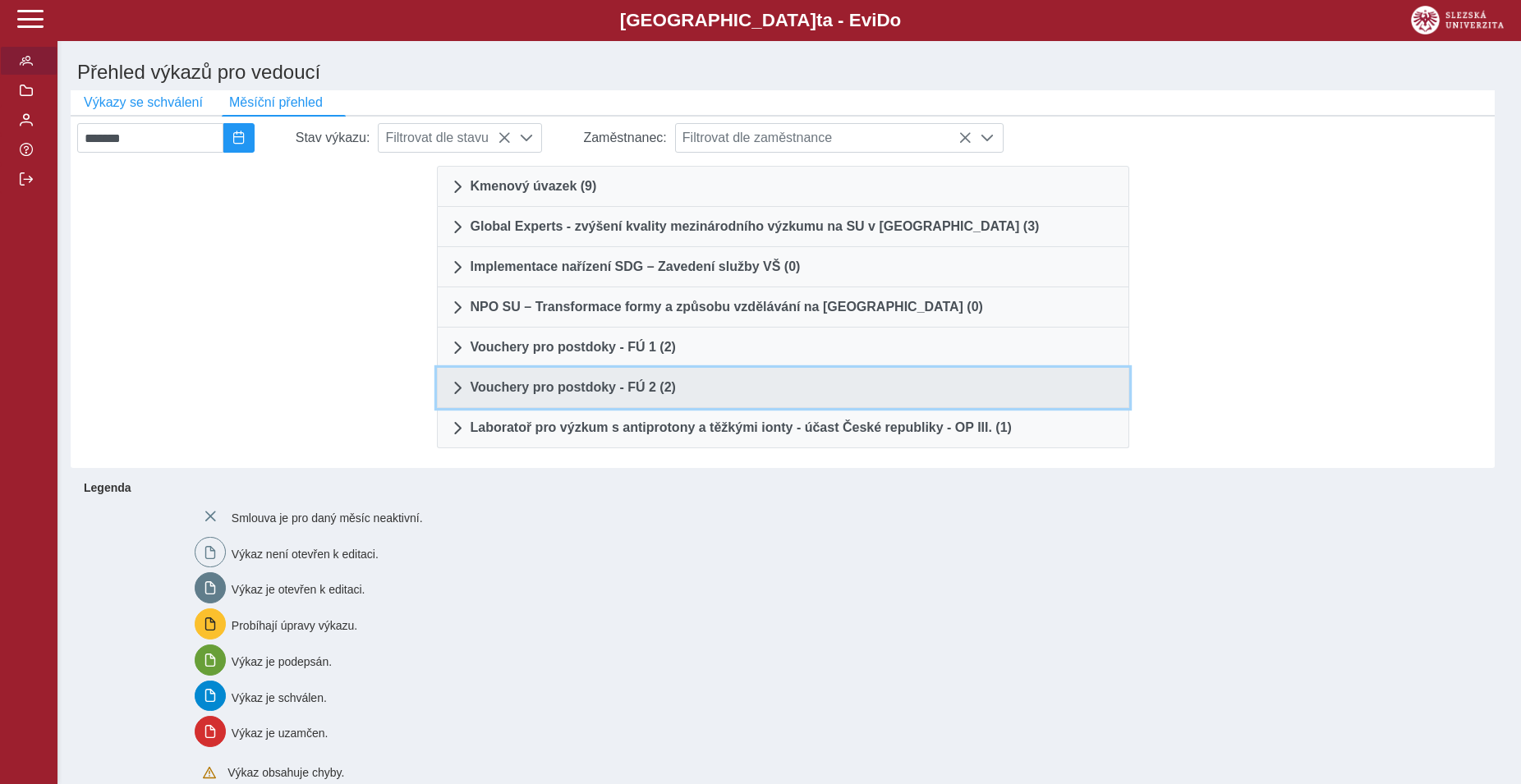
click at [454, 394] on span at bounding box center [457, 386] width 13 height 13
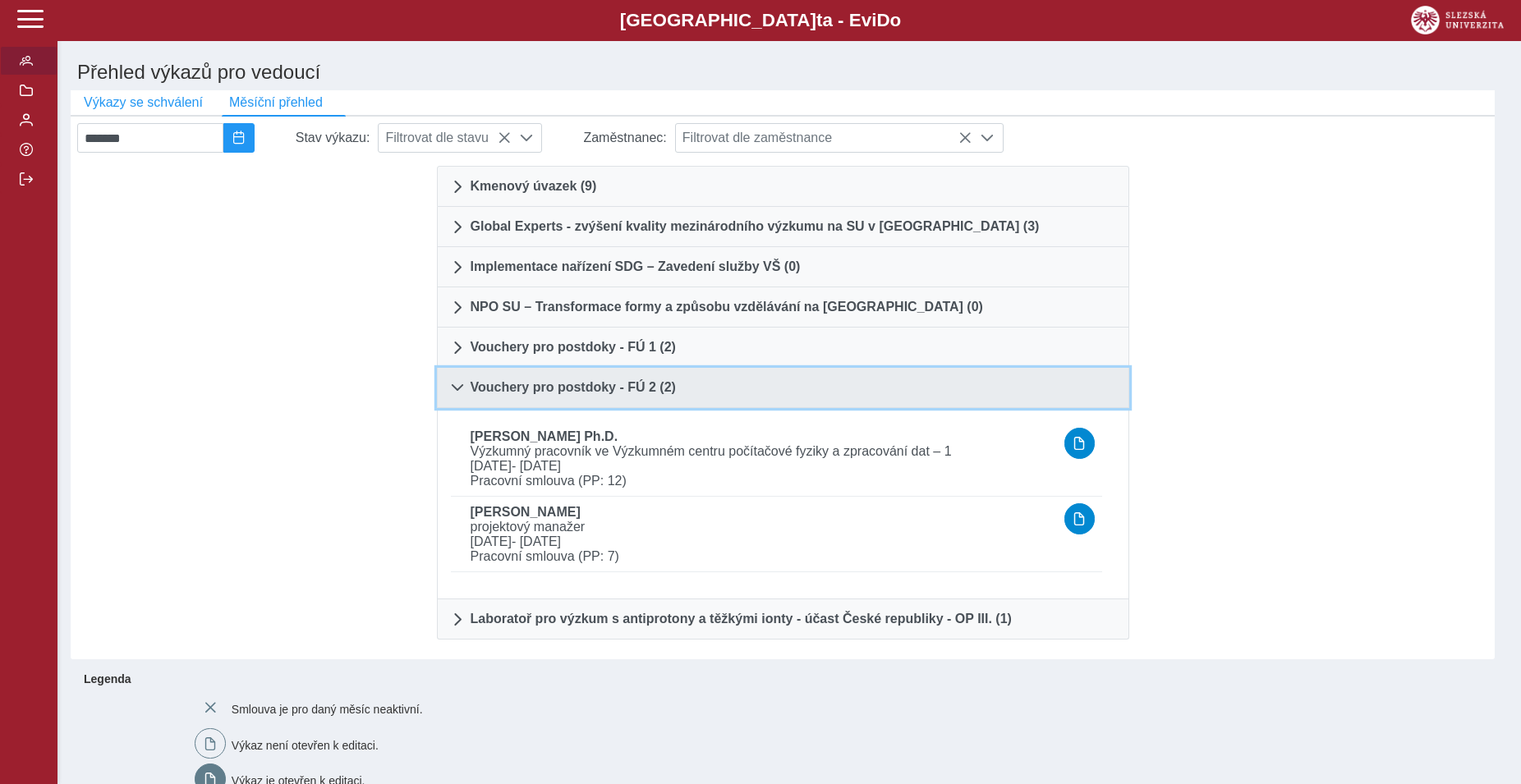
click at [454, 394] on span at bounding box center [457, 386] width 13 height 13
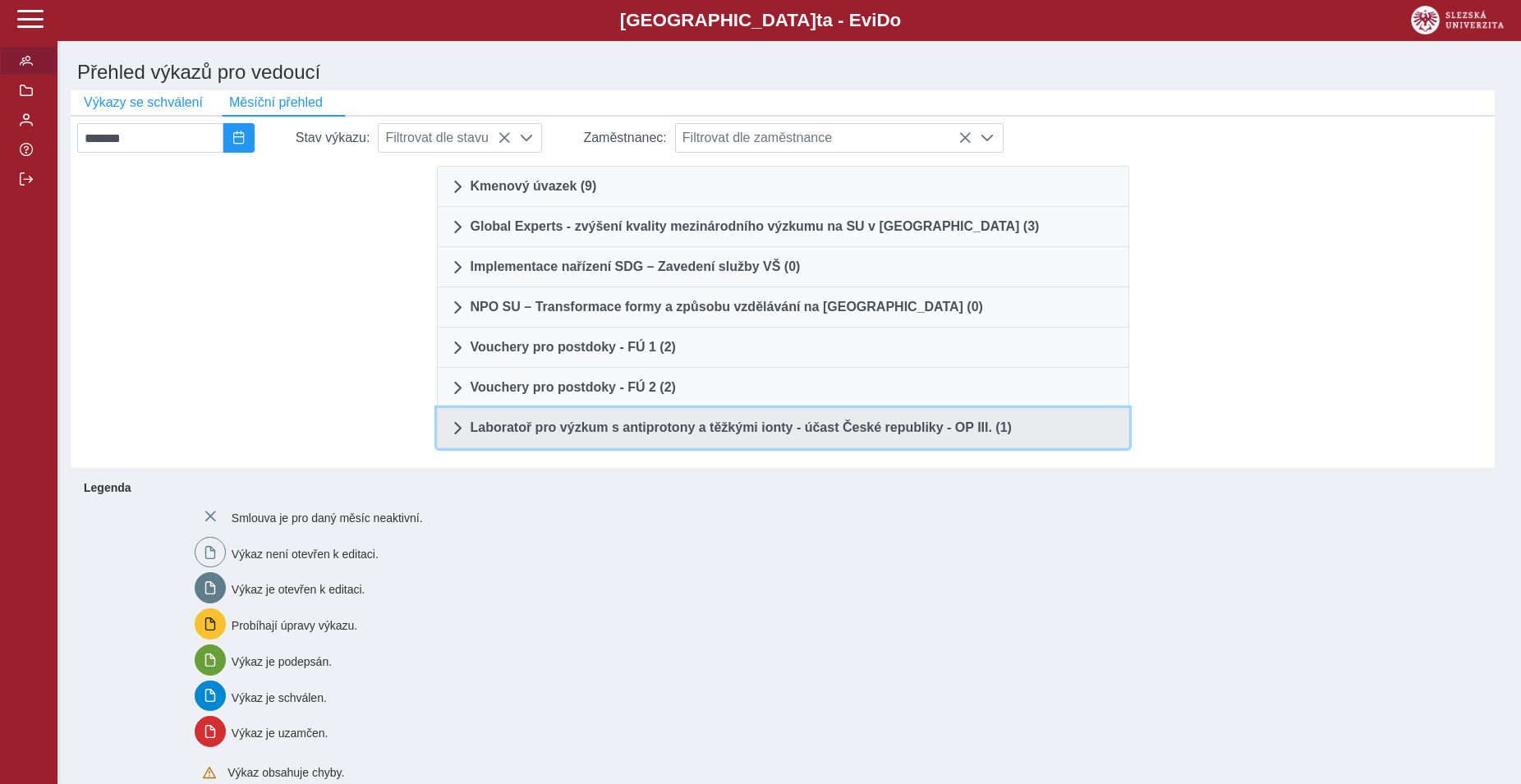
click at [454, 434] on span at bounding box center [457, 427] width 13 height 13
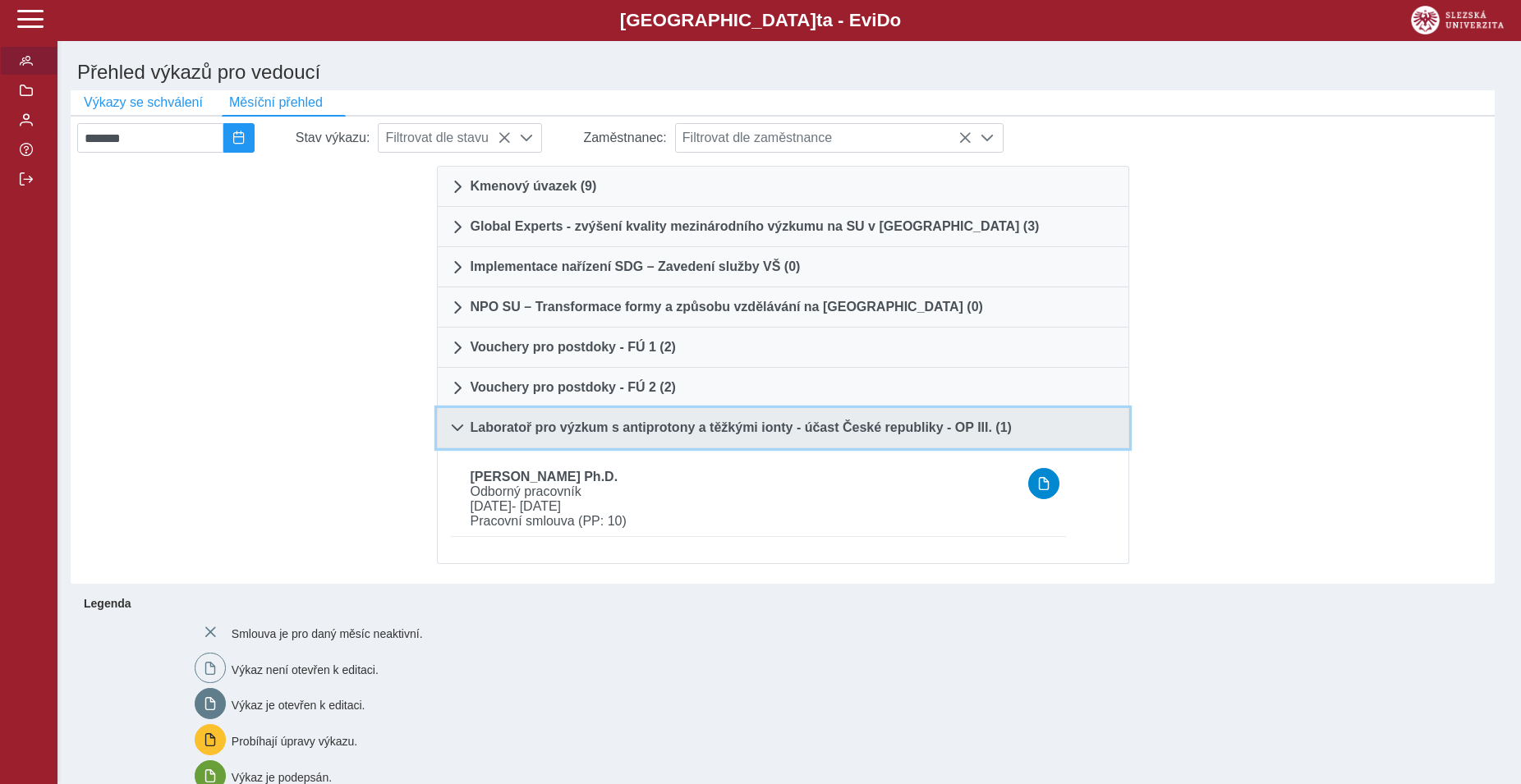
click at [454, 434] on span at bounding box center [457, 427] width 13 height 13
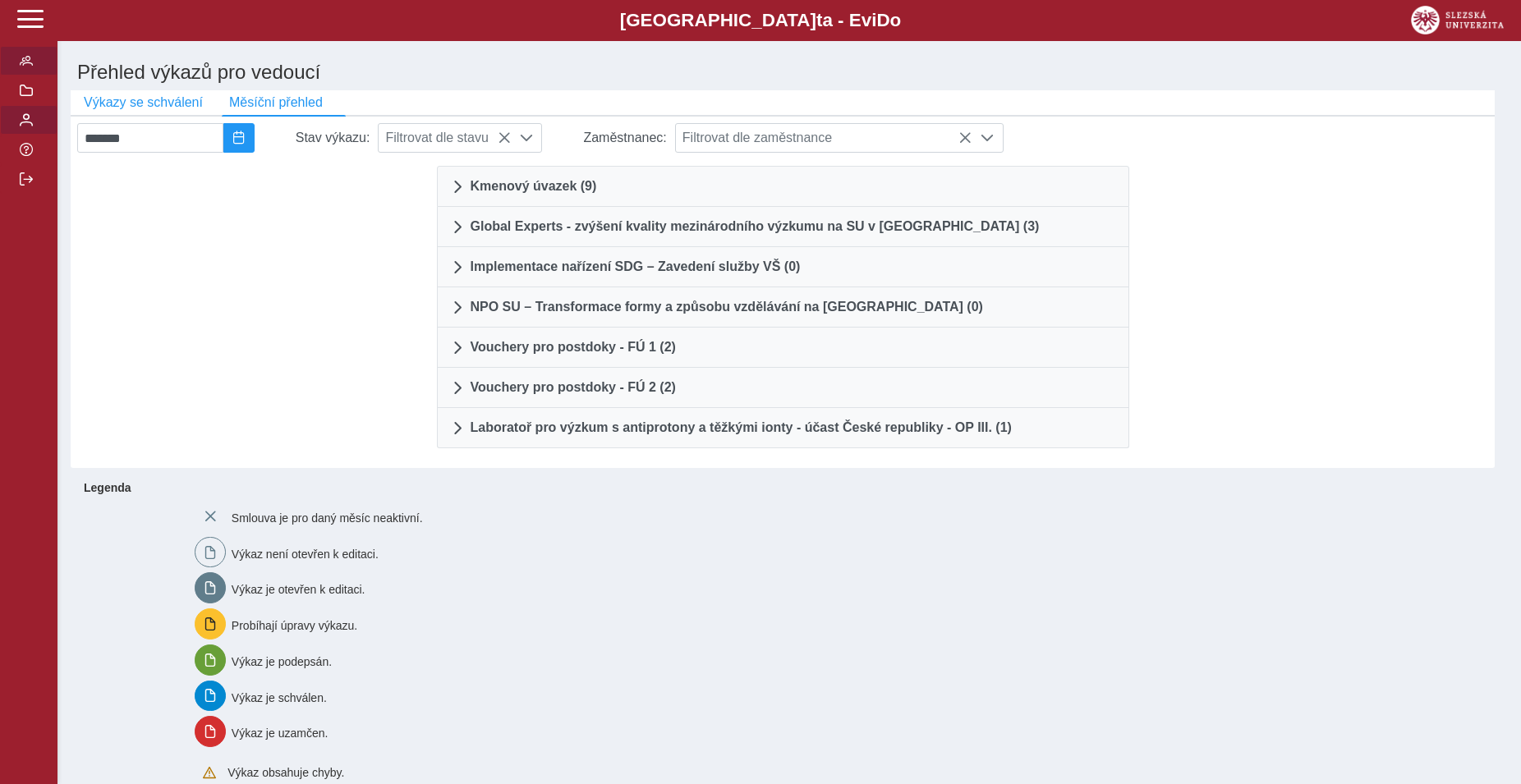
click at [25, 126] on span "button" at bounding box center [25, 120] width 13 height 13
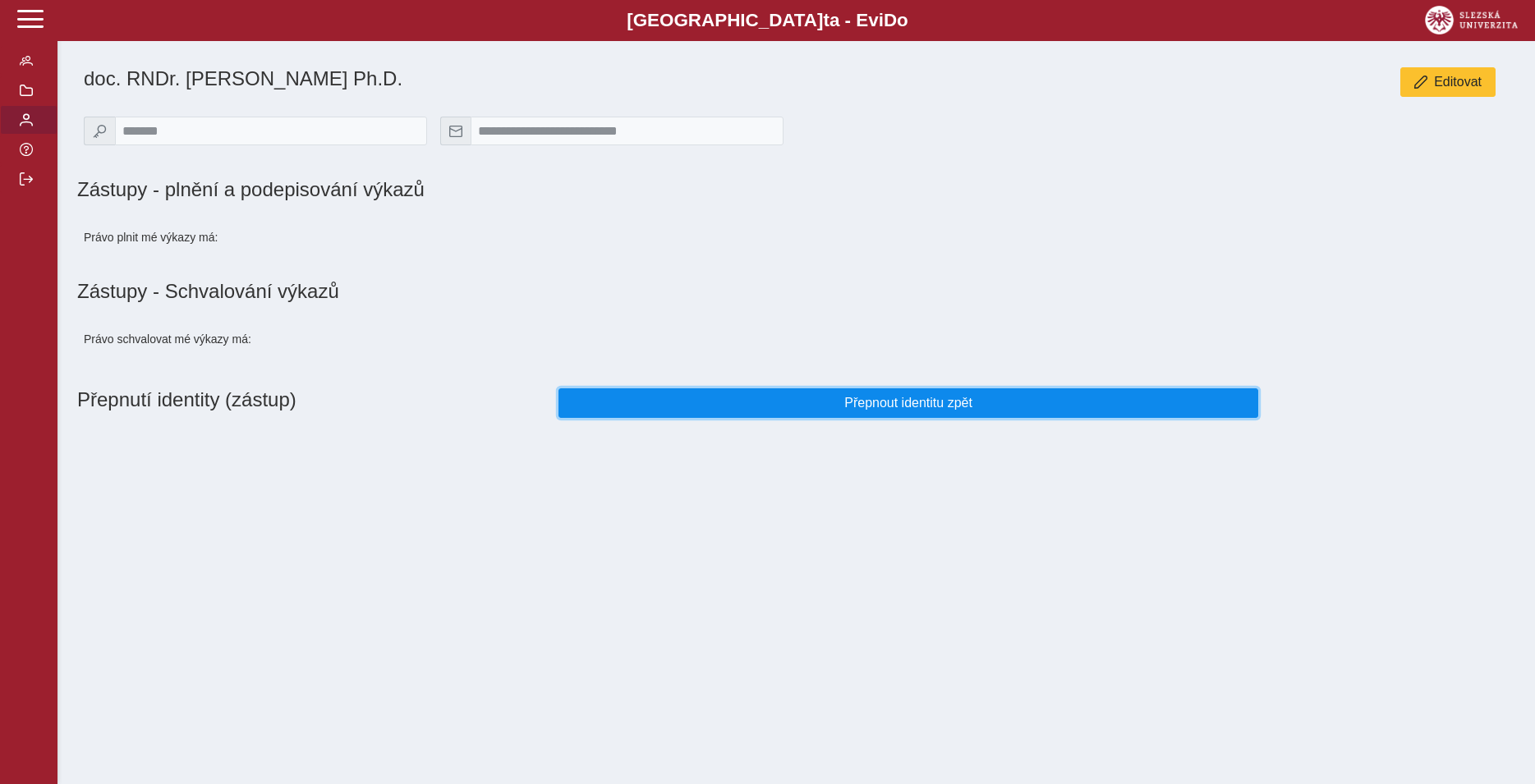
click at [946, 410] on span "Přepnout identitu zpět" at bounding box center [908, 403] width 672 height 14
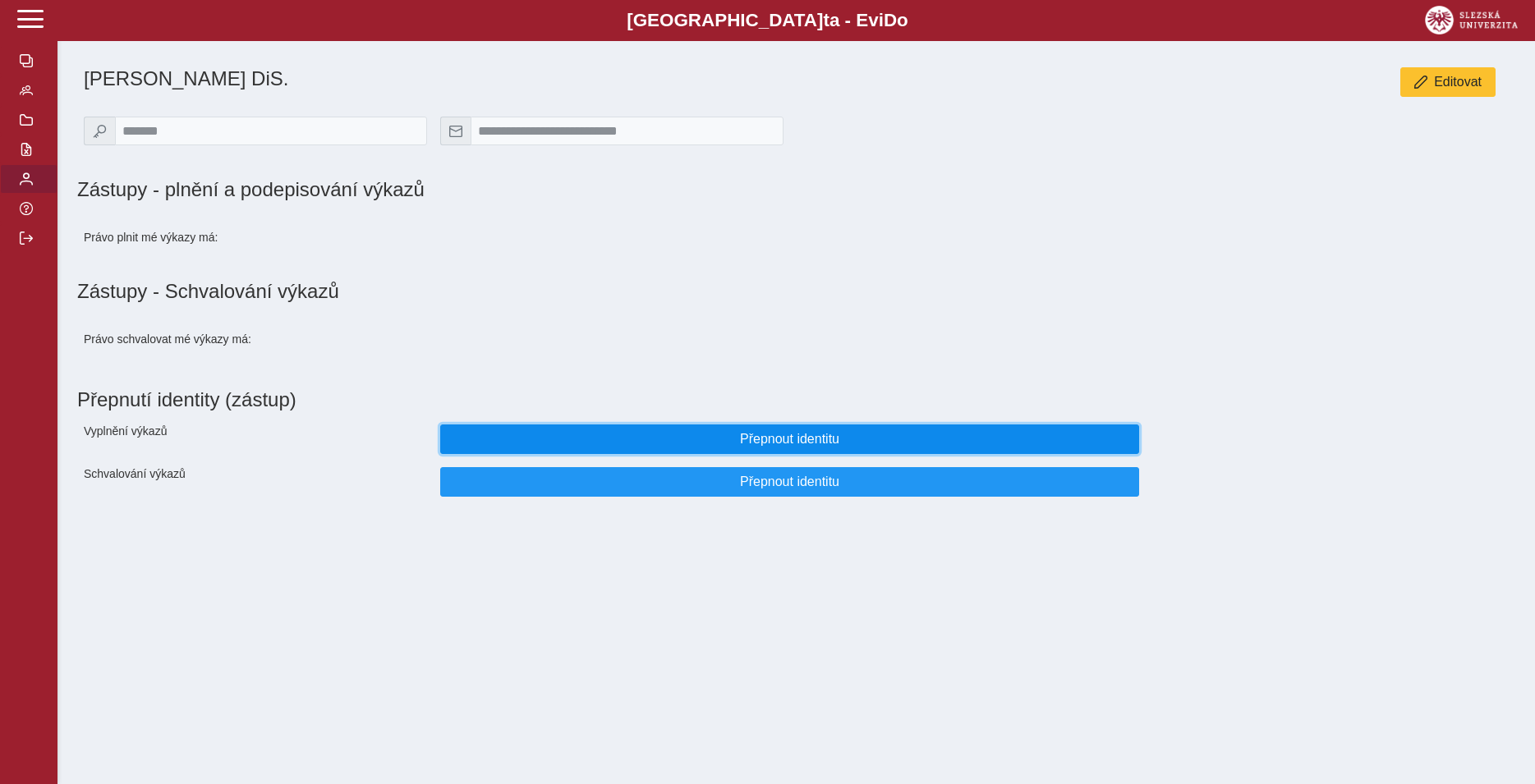
click at [779, 447] on span "Přepnout identitu" at bounding box center [790, 438] width 672 height 14
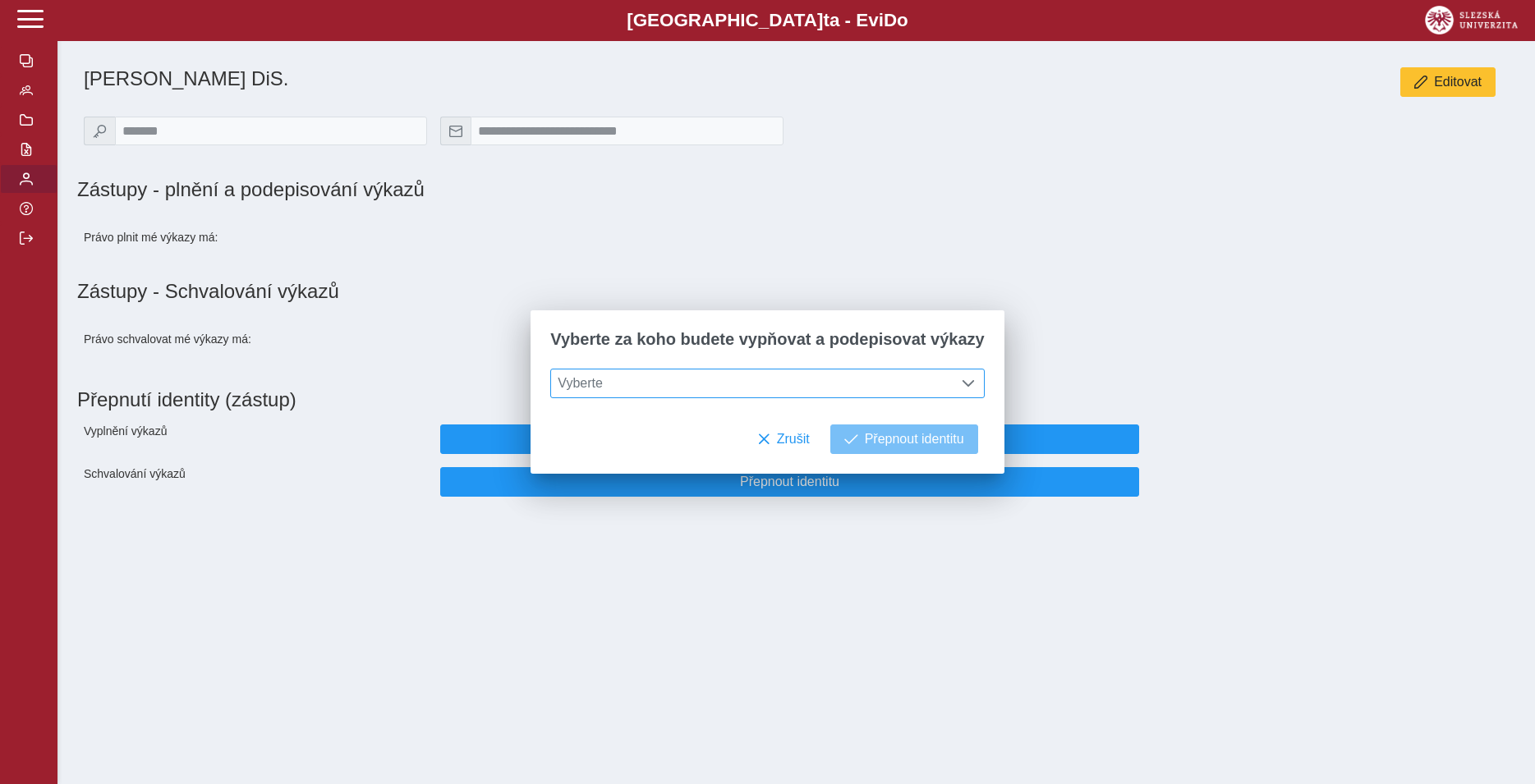
click at [678, 389] on span "Vyberte" at bounding box center [752, 383] width 402 height 28
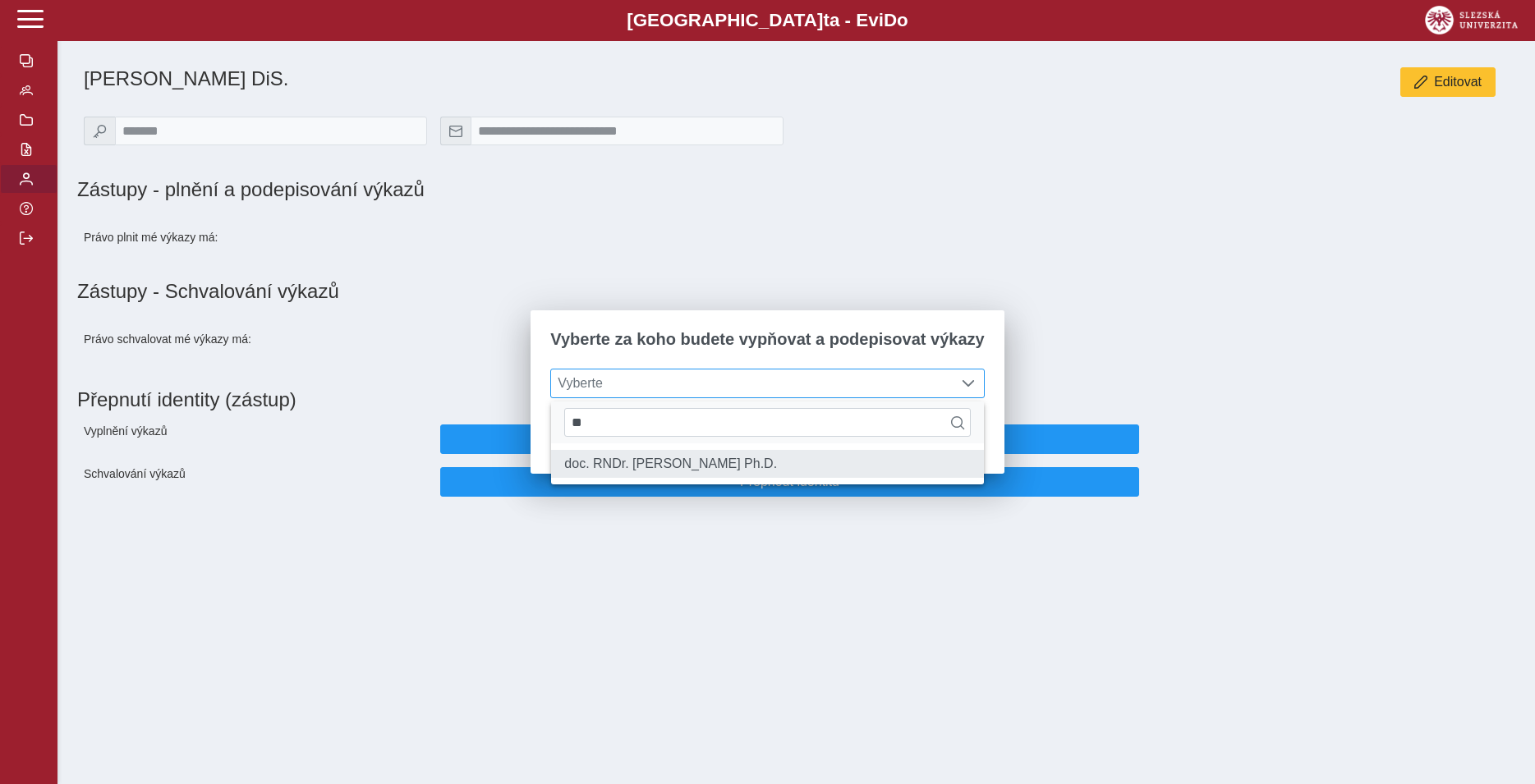
type input "**"
click at [720, 461] on li "doc. RNDr. [PERSON_NAME] Ph.D." at bounding box center [767, 464] width 432 height 28
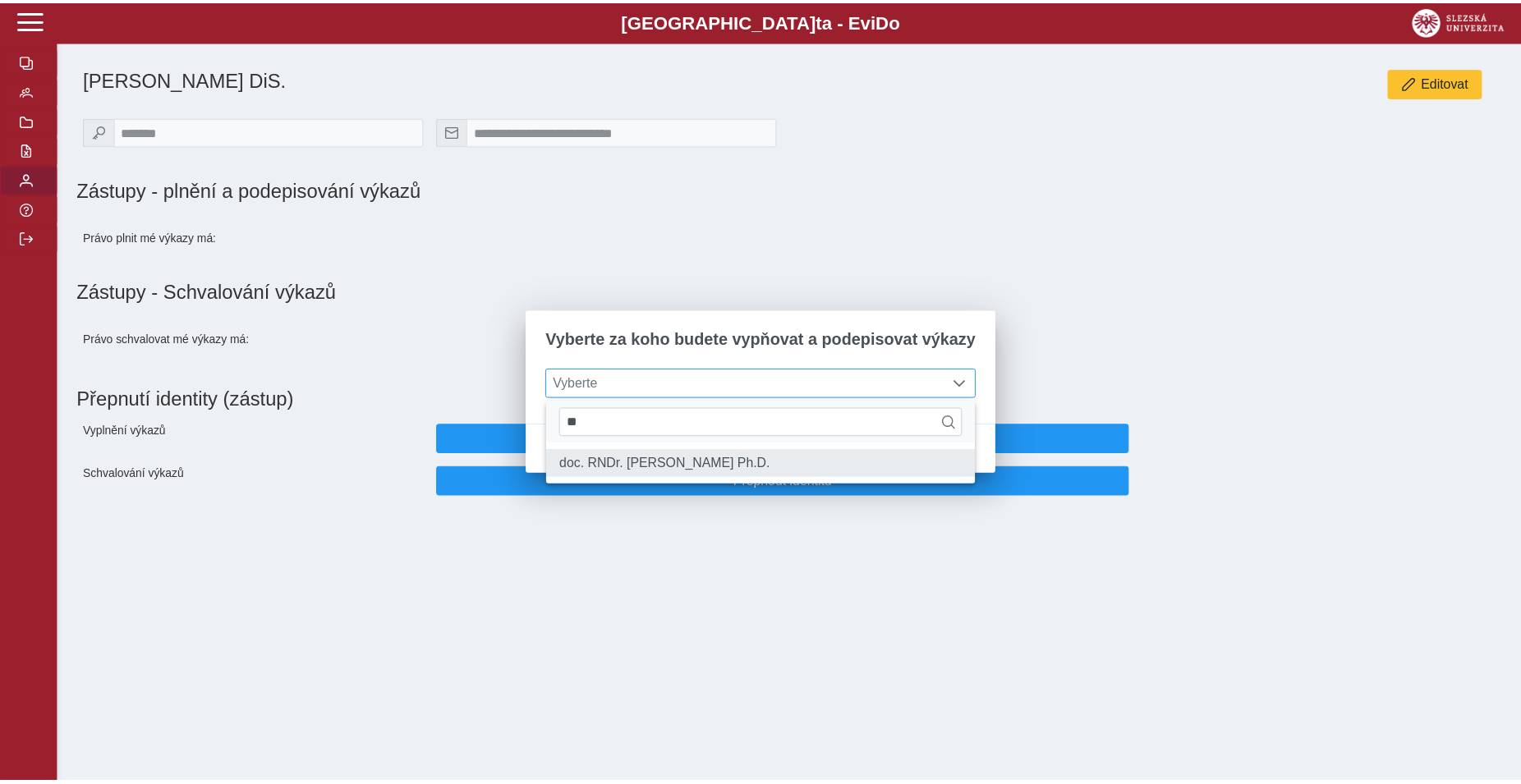
scroll to position [9, 67]
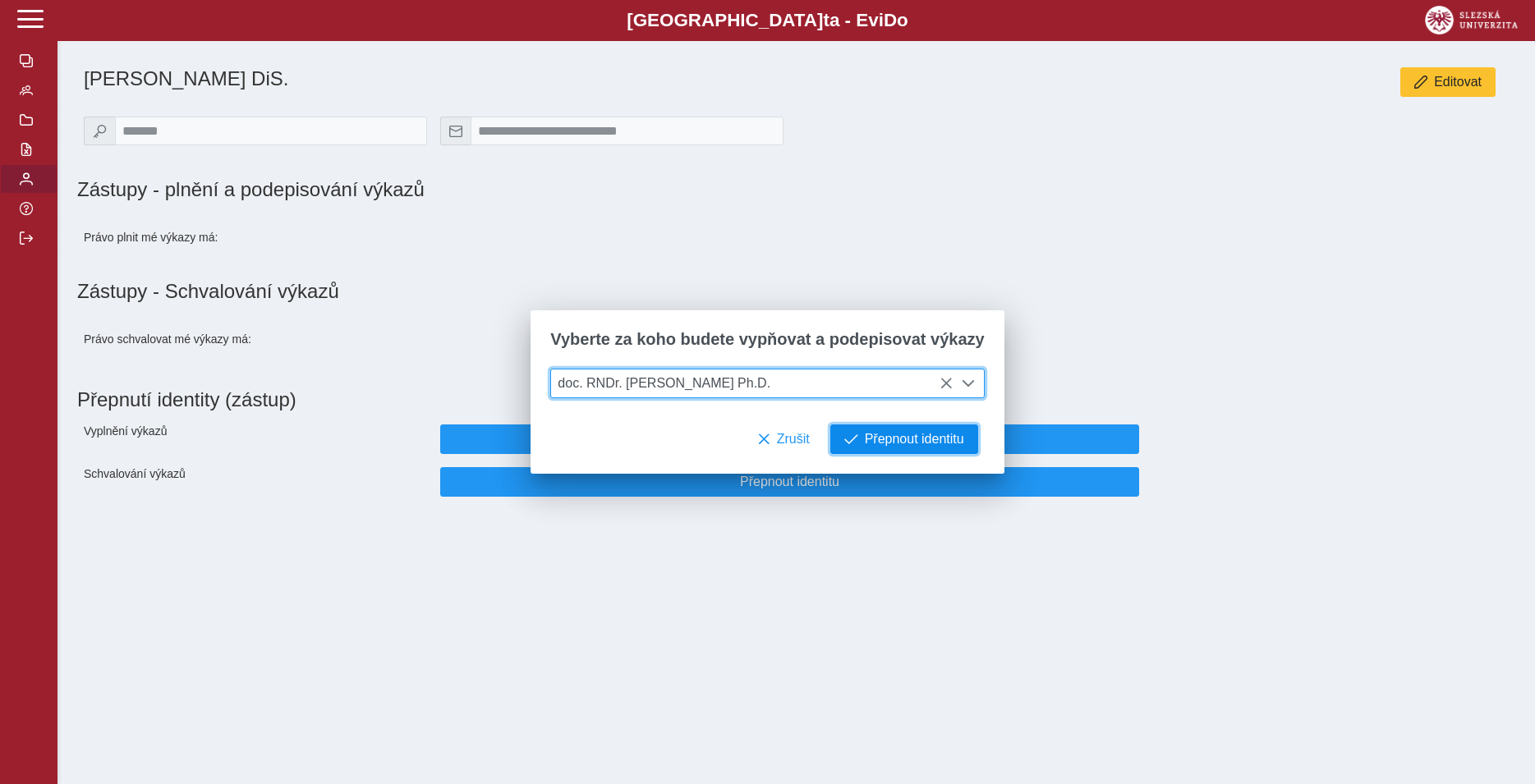
click at [865, 447] on span "Přepnout identitu" at bounding box center [914, 438] width 99 height 14
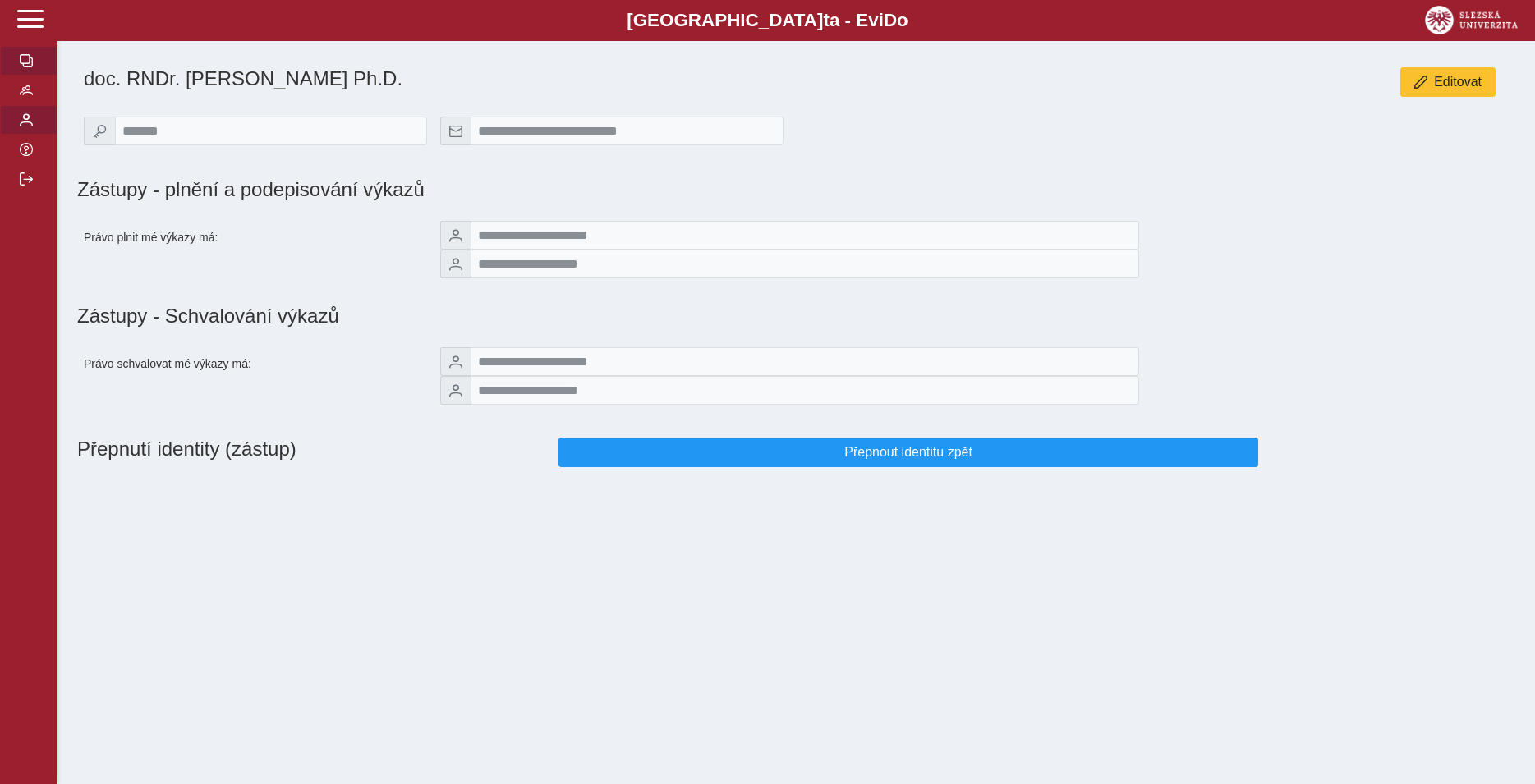
click at [21, 67] on span "button" at bounding box center [25, 60] width 13 height 13
